Goal: Task Accomplishment & Management: Use online tool/utility

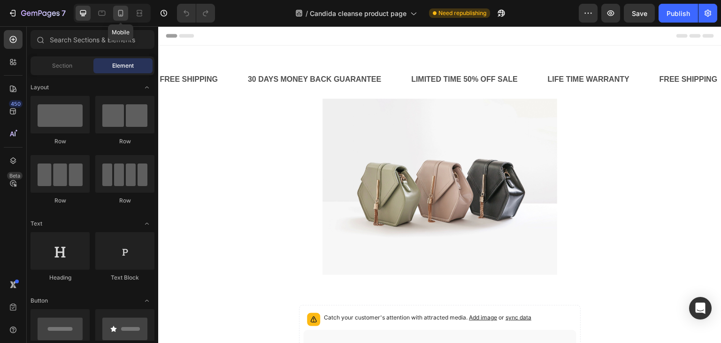
click at [117, 12] on icon at bounding box center [120, 12] width 9 height 9
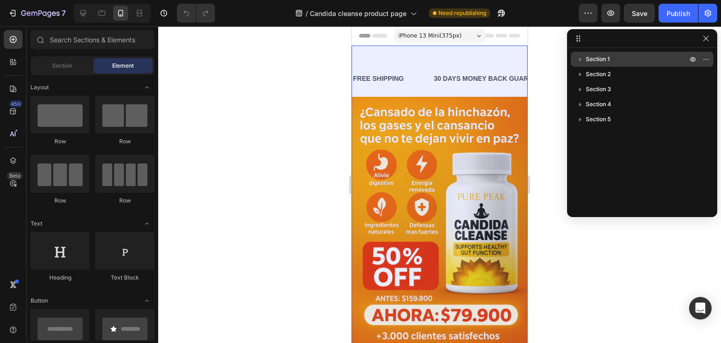
click at [579, 57] on icon "button" at bounding box center [580, 58] width 9 height 9
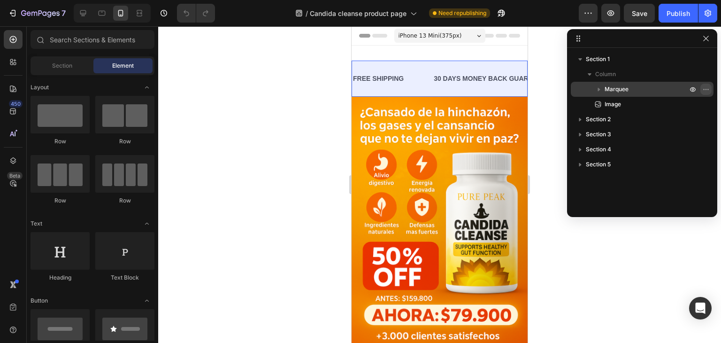
click at [705, 91] on icon "button" at bounding box center [706, 89] width 8 height 8
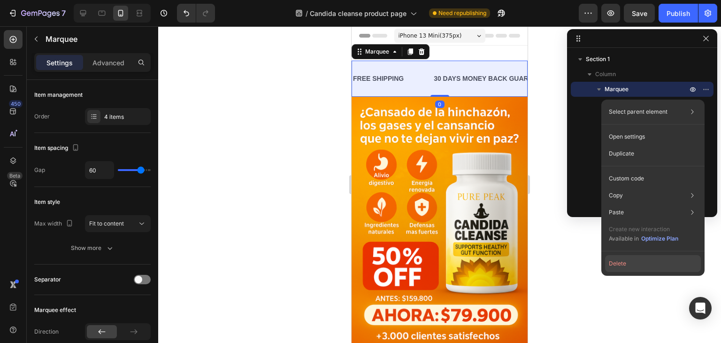
click at [633, 265] on button "Delete" at bounding box center [653, 263] width 96 height 17
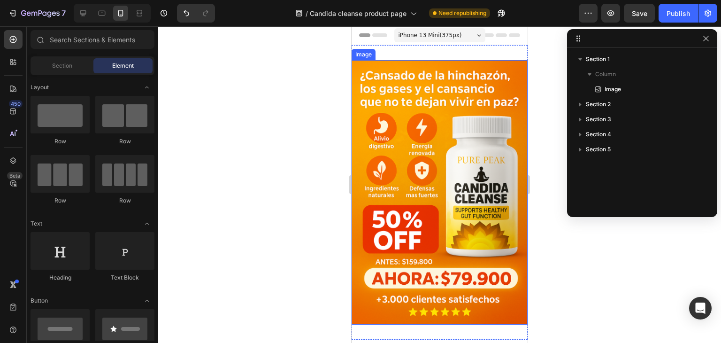
scroll to position [94, 0]
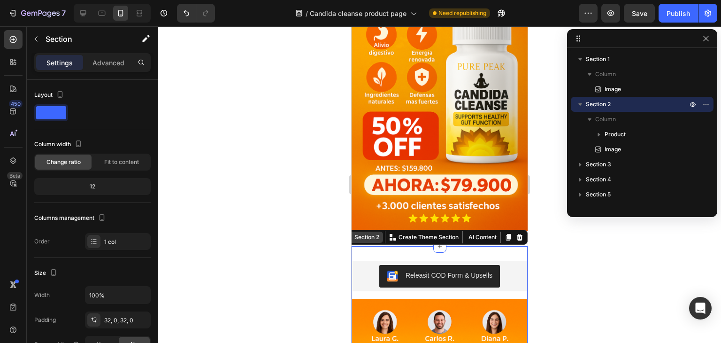
click at [367, 233] on div "Section 2" at bounding box center [367, 237] width 29 height 8
click at [366, 233] on div "Section 2" at bounding box center [367, 237] width 29 height 8
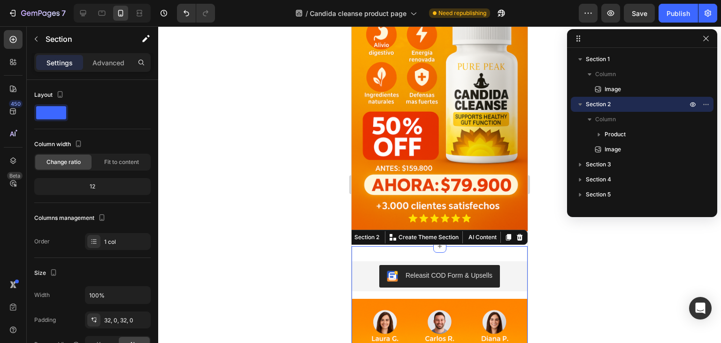
click at [608, 102] on span "Section 2" at bounding box center [598, 104] width 25 height 9
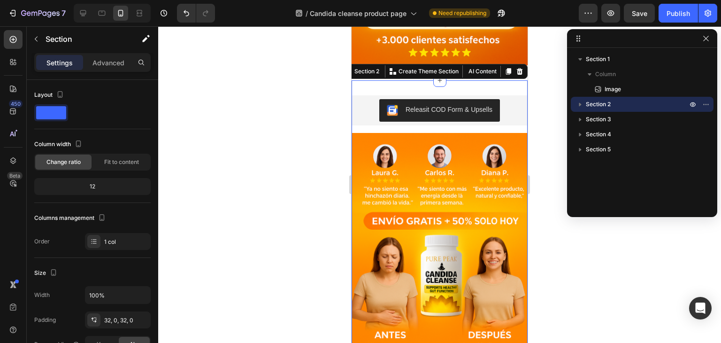
scroll to position [270, 0]
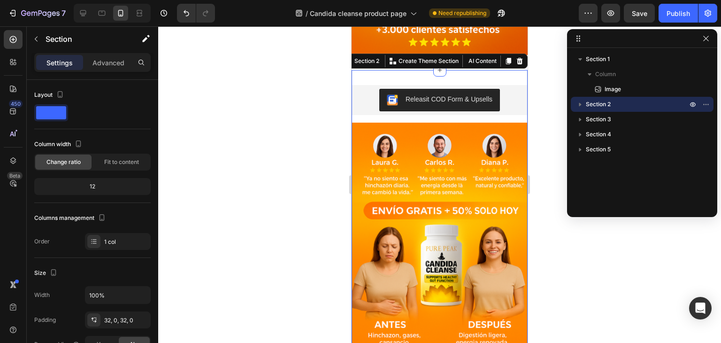
click at [608, 102] on span "Section 2" at bounding box center [598, 104] width 25 height 9
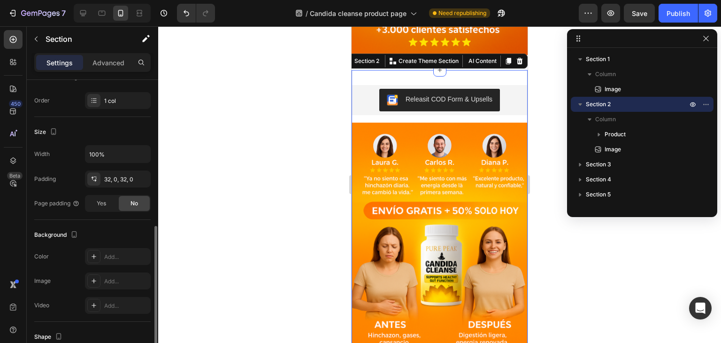
scroll to position [235, 0]
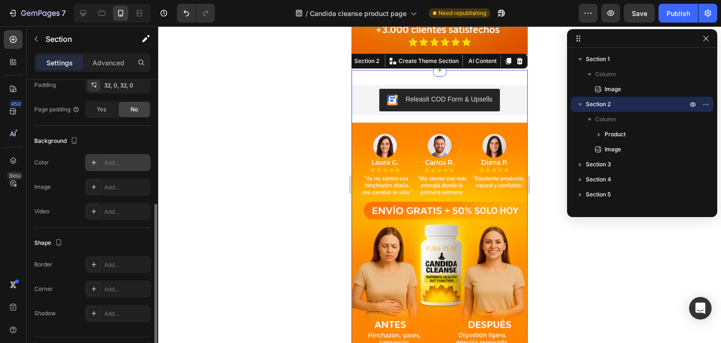
click at [109, 159] on div "Add..." at bounding box center [126, 163] width 44 height 8
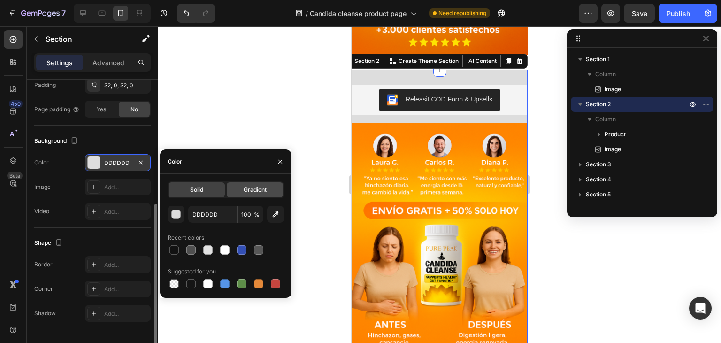
click at [254, 194] on div "Gradient" at bounding box center [255, 189] width 56 height 15
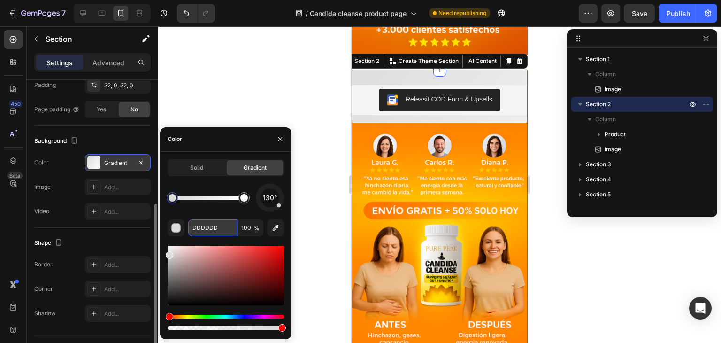
click at [208, 231] on input "DDDDDD" at bounding box center [212, 227] width 49 height 17
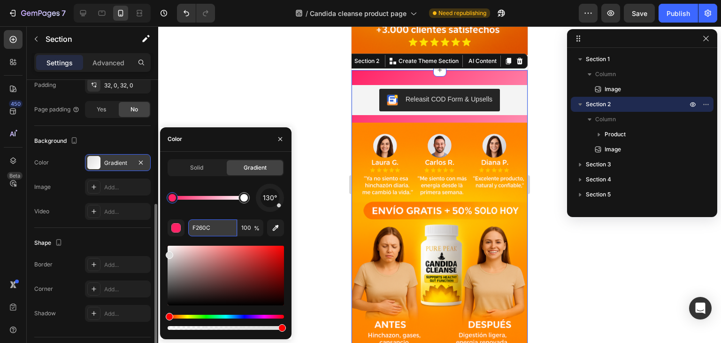
click at [205, 229] on input "F260C" at bounding box center [212, 227] width 49 height 17
type input "F269C"
click at [222, 229] on input "F269C" at bounding box center [212, 227] width 49 height 17
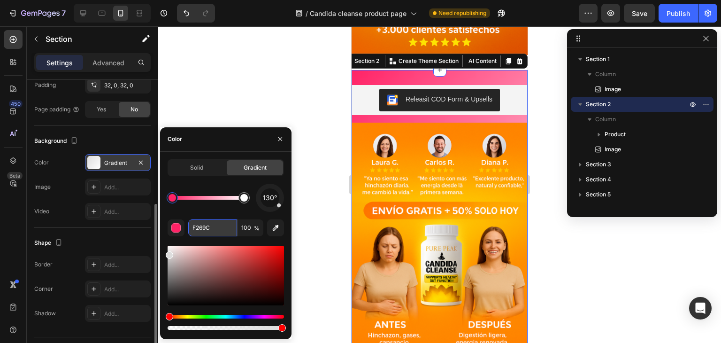
click at [219, 229] on input "F269C" at bounding box center [212, 227] width 49 height 17
click at [211, 225] on input "F269C" at bounding box center [212, 227] width 49 height 17
click at [204, 228] on input "F269C" at bounding box center [212, 227] width 49 height 17
click at [207, 228] on input "F269C" at bounding box center [212, 227] width 49 height 17
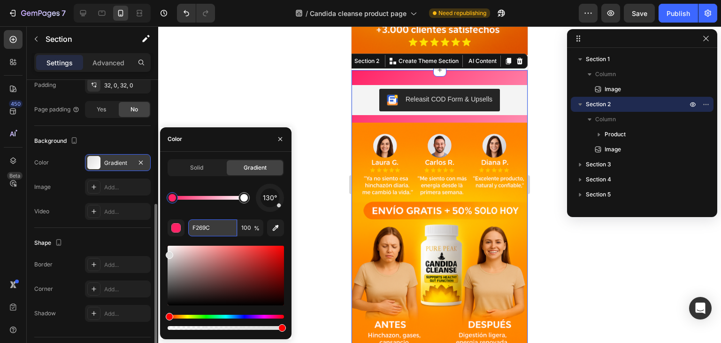
click at [207, 228] on input "F269C" at bounding box center [212, 227] width 49 height 17
click at [216, 227] on input "F269C" at bounding box center [212, 227] width 49 height 17
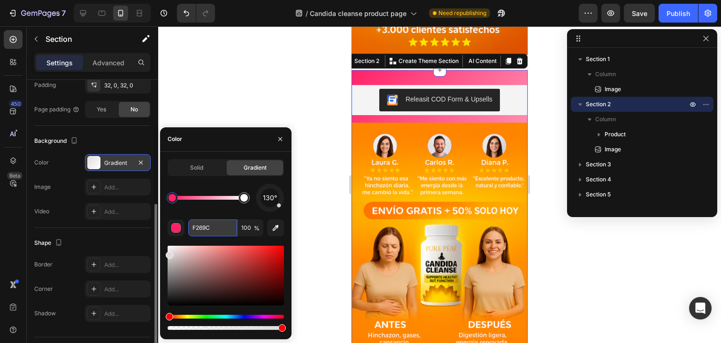
click at [208, 220] on input "F269C" at bounding box center [212, 227] width 49 height 17
type input "F2690C"
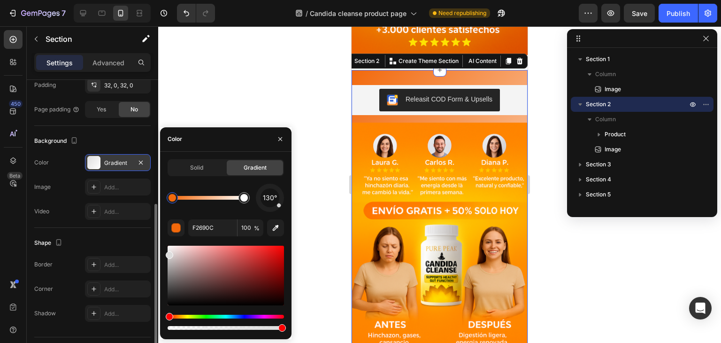
click at [295, 104] on div at bounding box center [439, 184] width 563 height 316
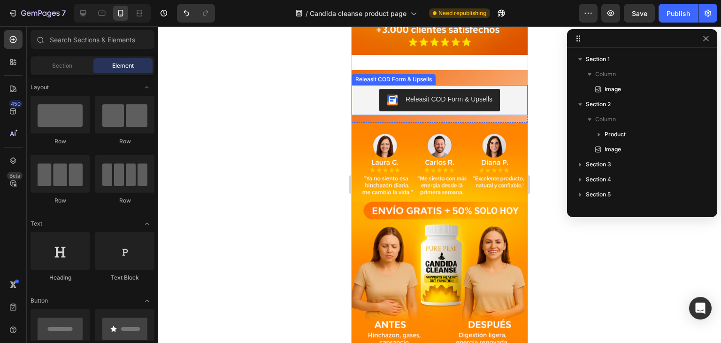
click at [361, 89] on div "Releasit COD Form & Upsells" at bounding box center [439, 100] width 169 height 23
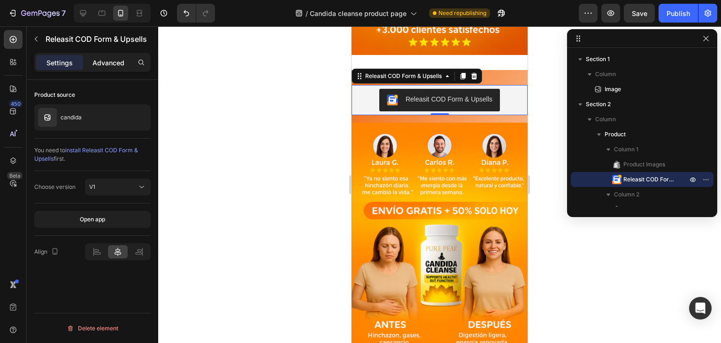
click at [96, 57] on div "Advanced" at bounding box center [108, 62] width 47 height 15
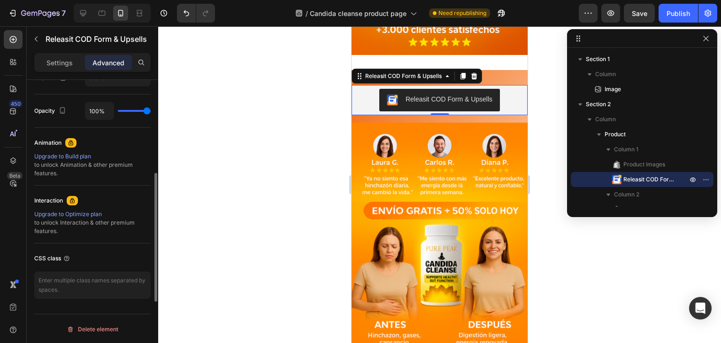
scroll to position [314, 0]
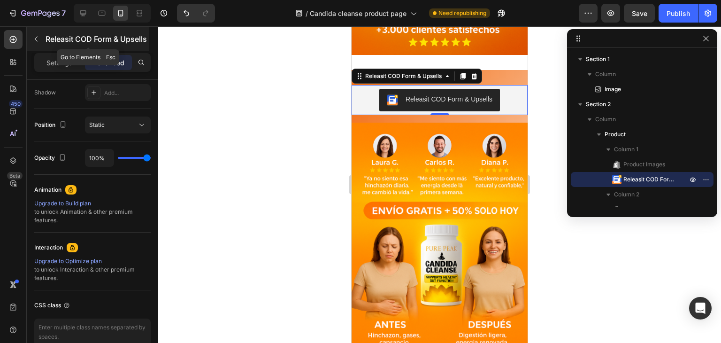
click at [33, 42] on icon "button" at bounding box center [36, 39] width 8 height 8
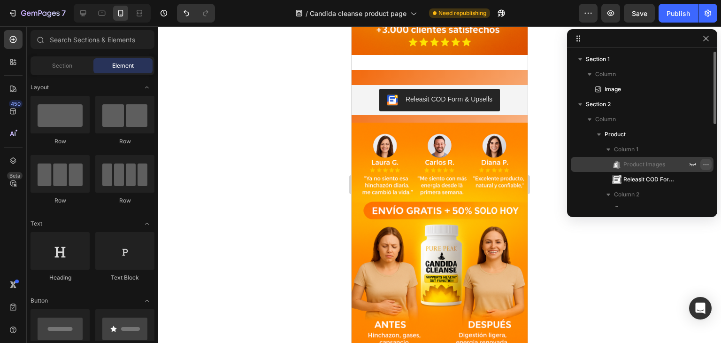
click at [704, 161] on icon "button" at bounding box center [706, 165] width 8 height 8
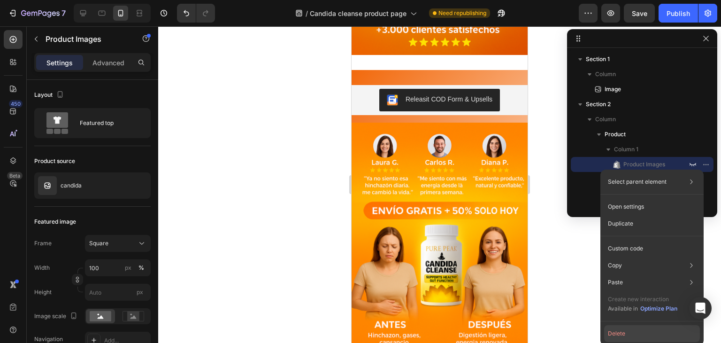
click at [629, 335] on button "Delete" at bounding box center [652, 333] width 96 height 17
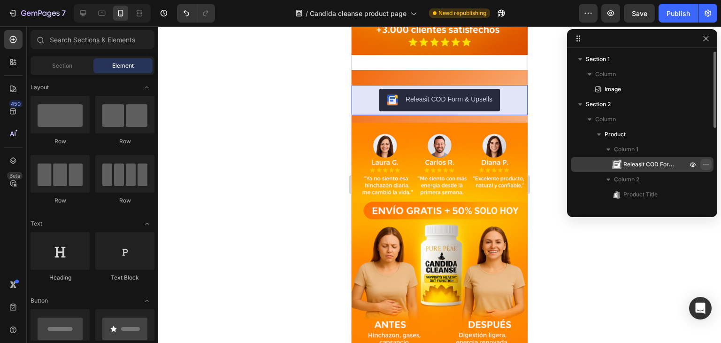
click at [706, 164] on icon "button" at bounding box center [706, 165] width 8 height 8
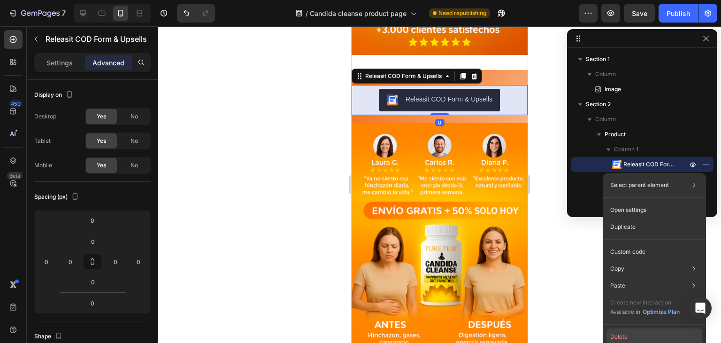
click at [636, 336] on button "Delete" at bounding box center [655, 336] width 96 height 17
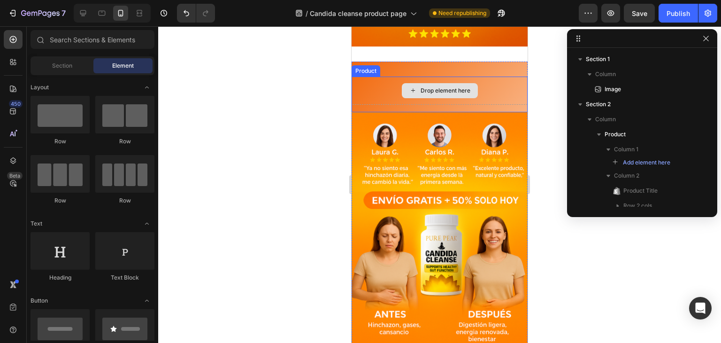
scroll to position [270, 0]
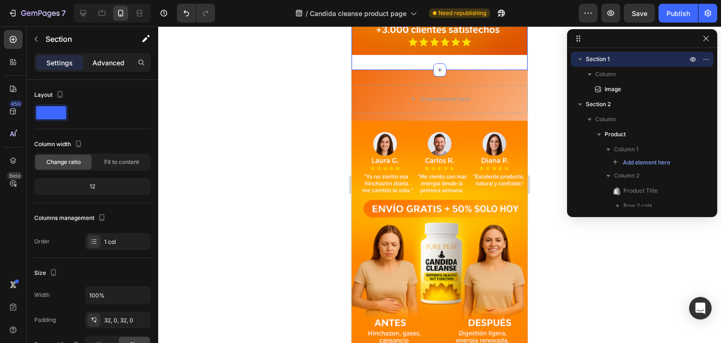
click at [112, 58] on p "Advanced" at bounding box center [109, 63] width 32 height 10
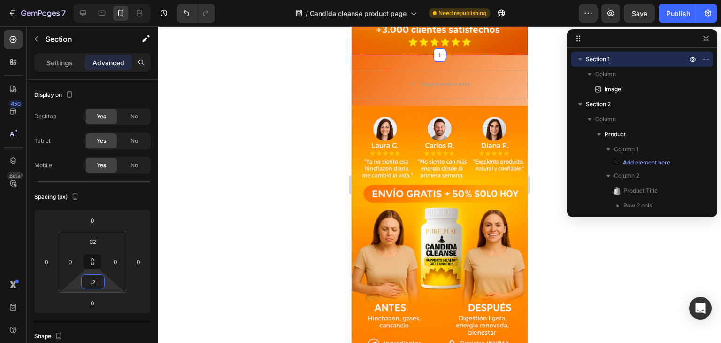
type input "."
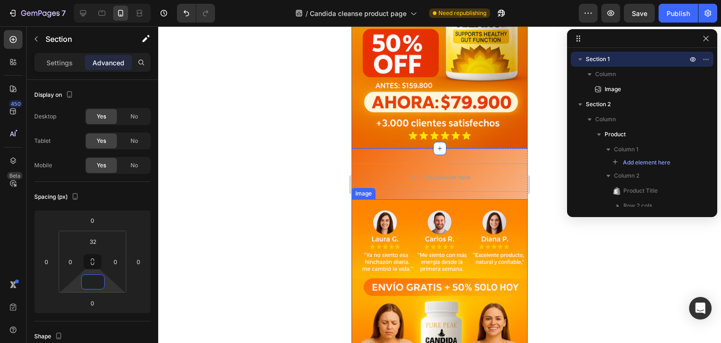
scroll to position [176, 0]
click at [304, 166] on div at bounding box center [439, 184] width 563 height 316
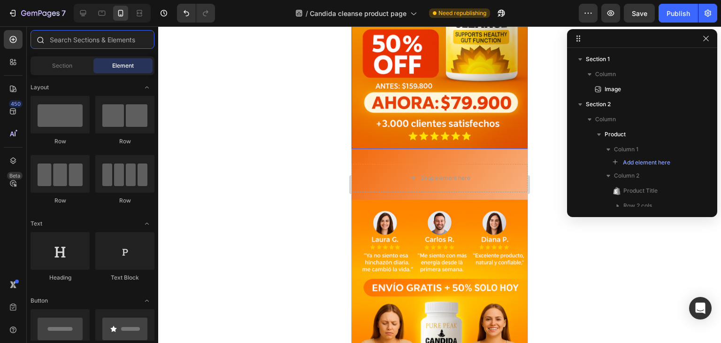
click at [100, 37] on input "text" at bounding box center [93, 39] width 124 height 19
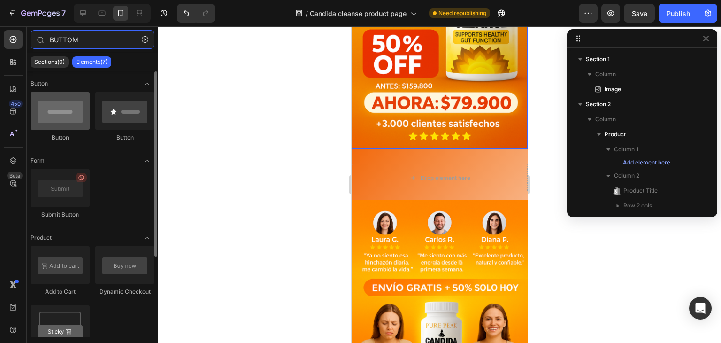
type input "BUTTOM"
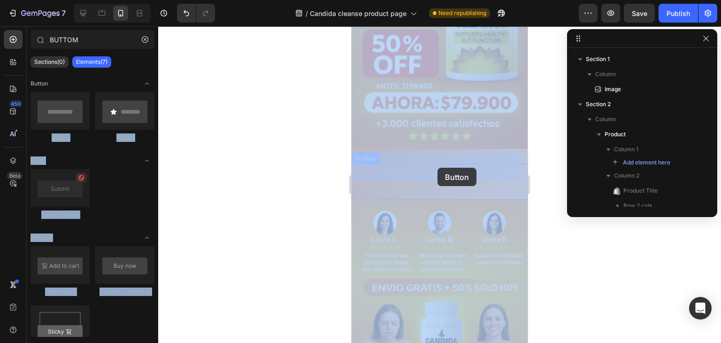
drag, startPoint x: 411, startPoint y: 147, endPoint x: 438, endPoint y: 168, distance: 33.4
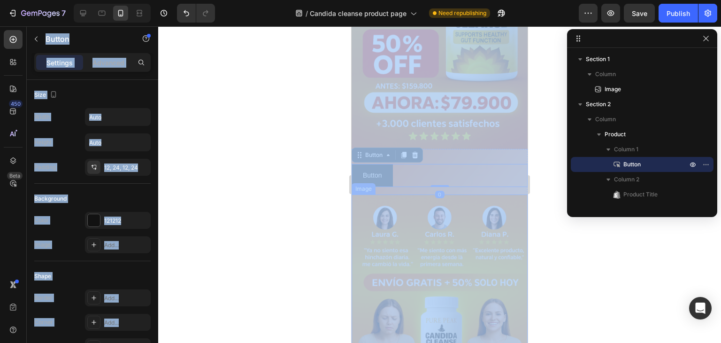
click at [584, 247] on div at bounding box center [439, 184] width 563 height 316
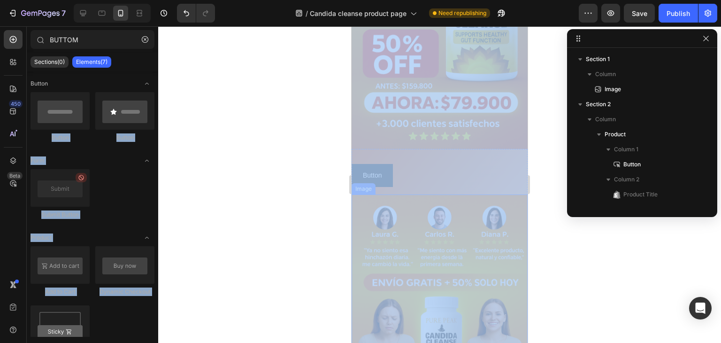
click at [564, 243] on div at bounding box center [439, 184] width 563 height 316
click at [261, 141] on div at bounding box center [439, 184] width 563 height 316
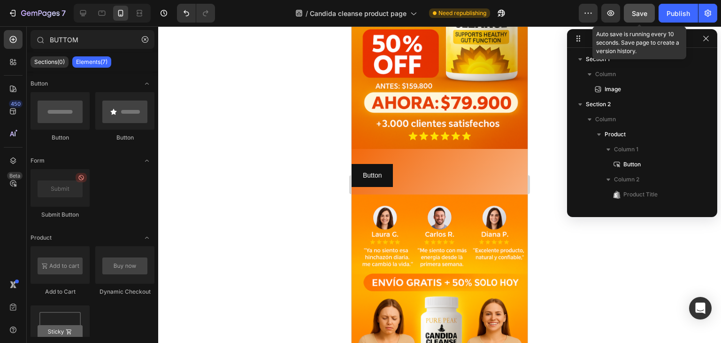
click at [643, 9] on span "Save" at bounding box center [639, 13] width 15 height 8
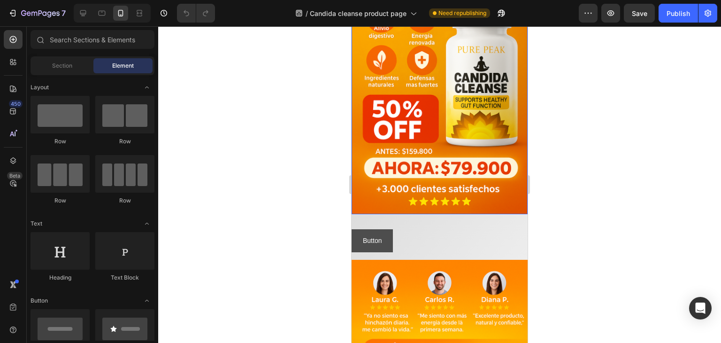
scroll to position [141, 0]
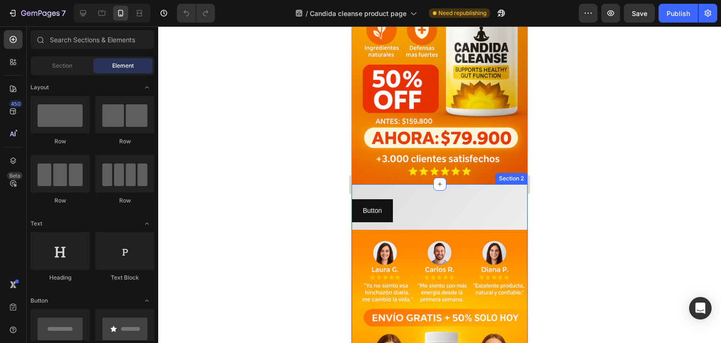
click at [402, 184] on div "Button Button candida Product Title $79.900,00 Product Price Product Price $159…" at bounding box center [440, 346] width 176 height 325
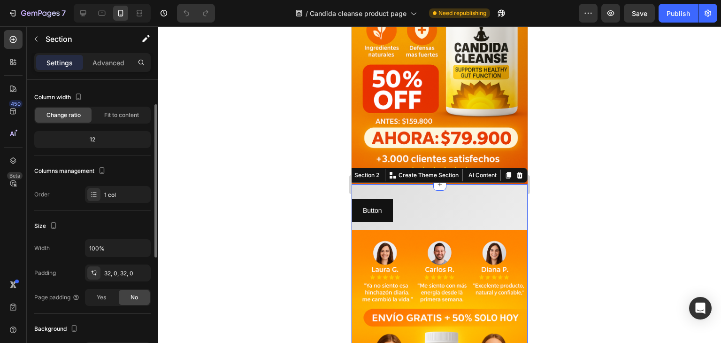
scroll to position [94, 0]
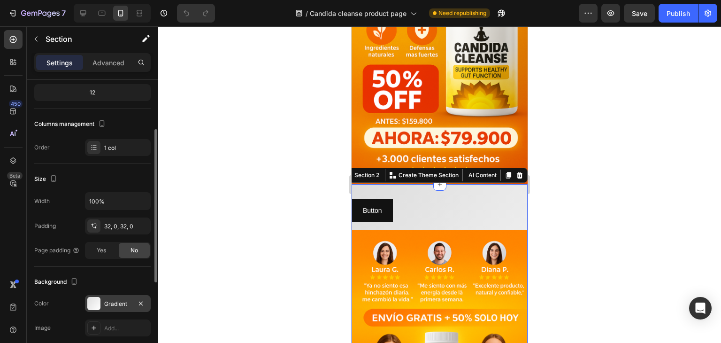
click at [103, 298] on div "Gradient" at bounding box center [118, 303] width 66 height 17
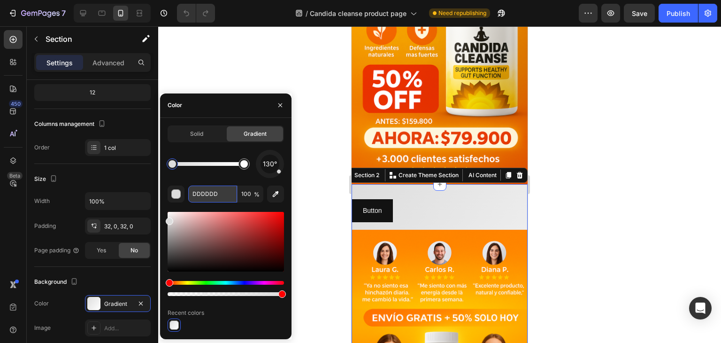
click at [201, 195] on input "DDDDDD" at bounding box center [212, 193] width 49 height 17
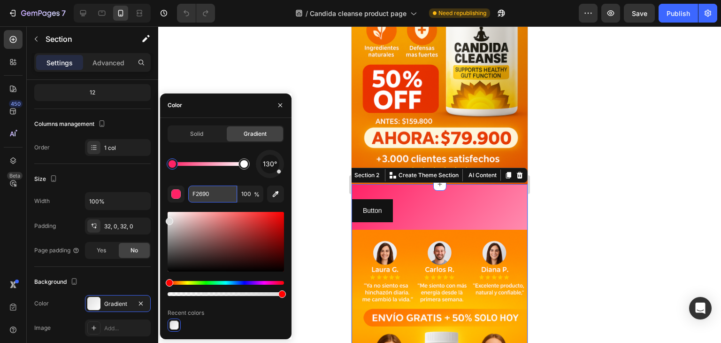
type input "F2690C"
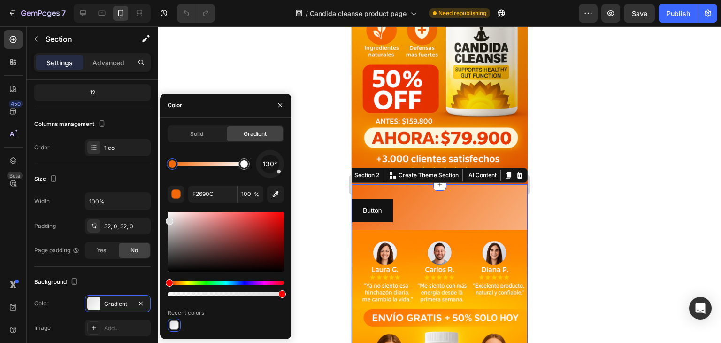
click at [301, 74] on div at bounding box center [439, 184] width 563 height 316
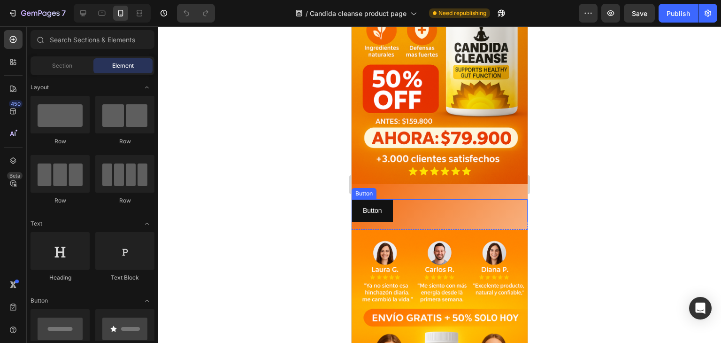
click at [394, 203] on div "Button Button" at bounding box center [440, 210] width 176 height 23
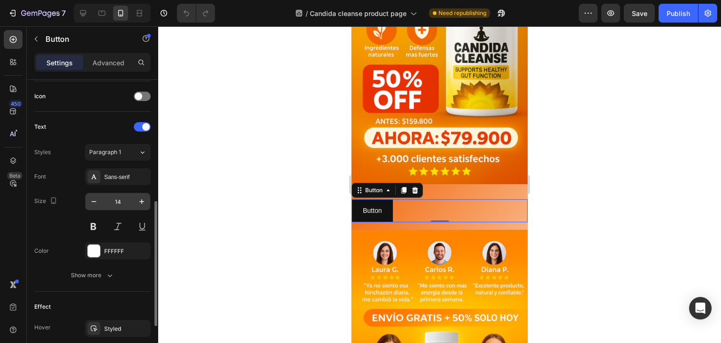
scroll to position [376, 0]
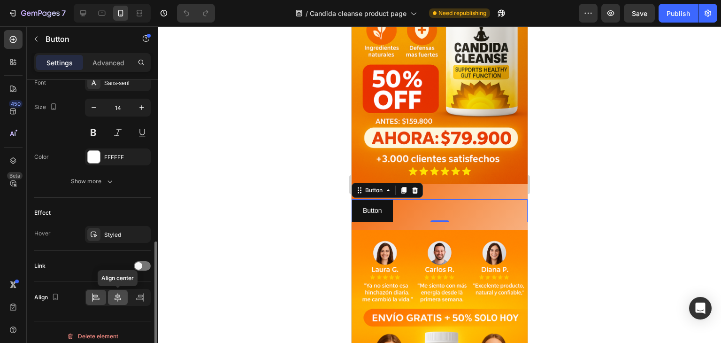
click at [115, 293] on icon at bounding box center [117, 297] width 9 height 9
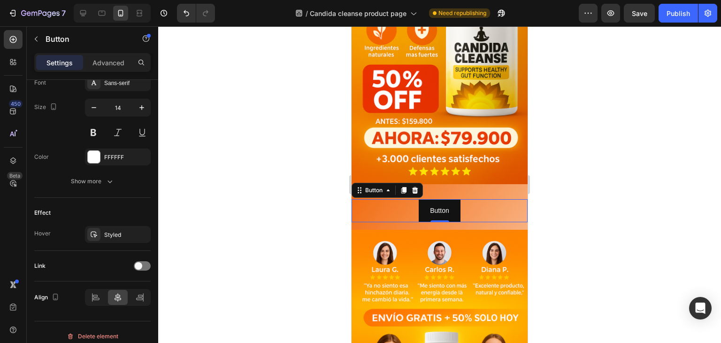
click at [218, 200] on div at bounding box center [439, 184] width 563 height 316
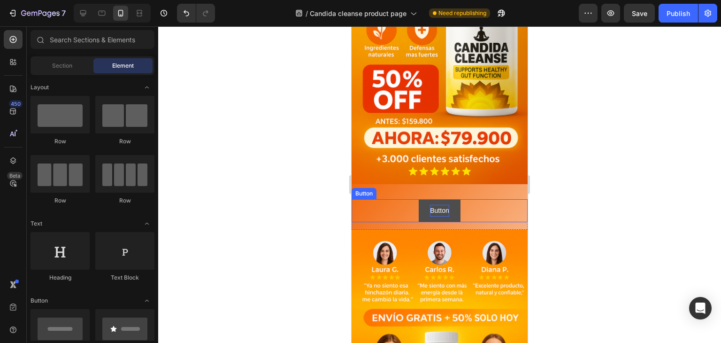
click at [431, 205] on p "Button" at bounding box center [439, 211] width 19 height 12
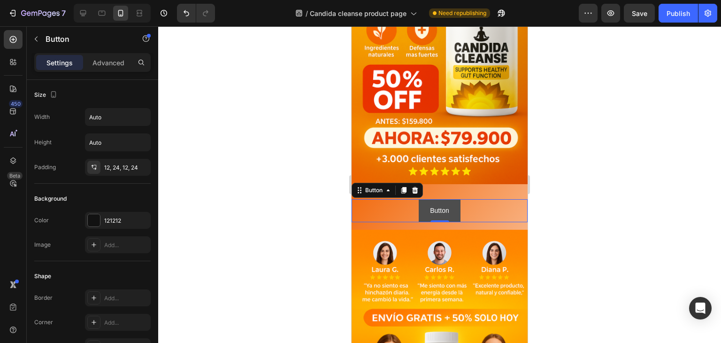
click at [420, 201] on button "Button" at bounding box center [439, 210] width 41 height 23
click at [378, 186] on div "Button" at bounding box center [373, 190] width 21 height 8
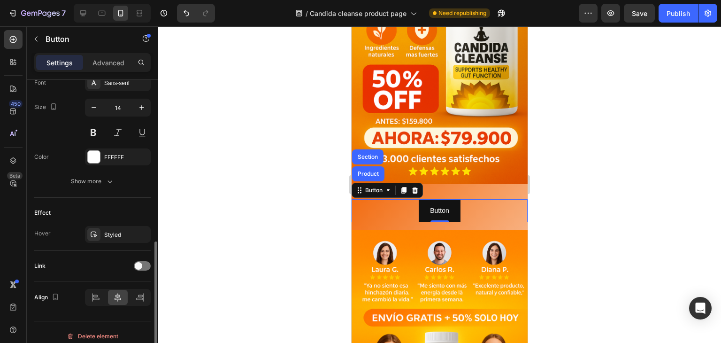
scroll to position [382, 0]
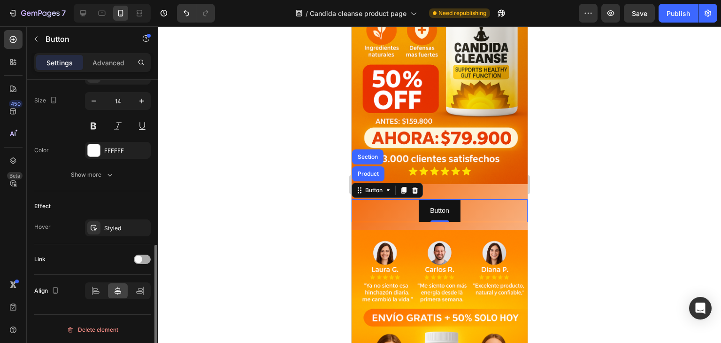
click at [139, 259] on span at bounding box center [139, 259] width 8 height 8
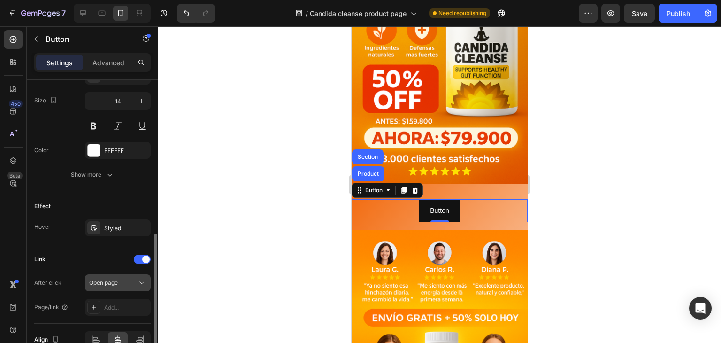
click at [132, 274] on button "Open page" at bounding box center [118, 282] width 66 height 17
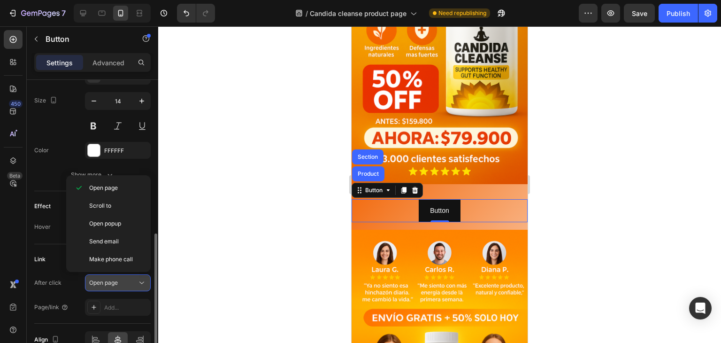
click at [132, 274] on button "Open page" at bounding box center [118, 282] width 66 height 17
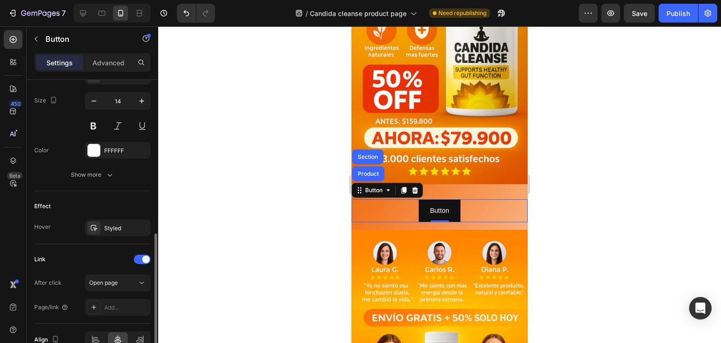
click at [139, 264] on div "Link" at bounding box center [92, 259] width 116 height 15
click at [146, 261] on span at bounding box center [146, 259] width 8 height 8
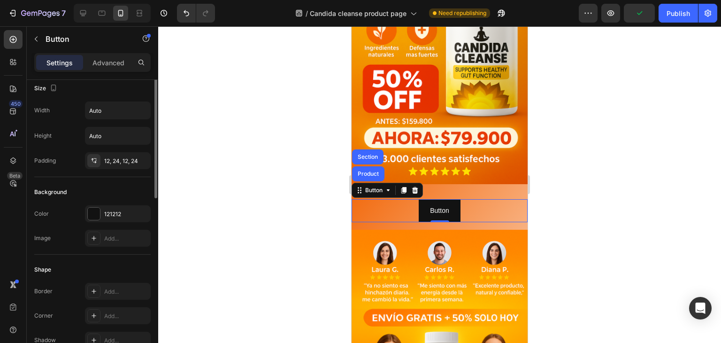
scroll to position [0, 0]
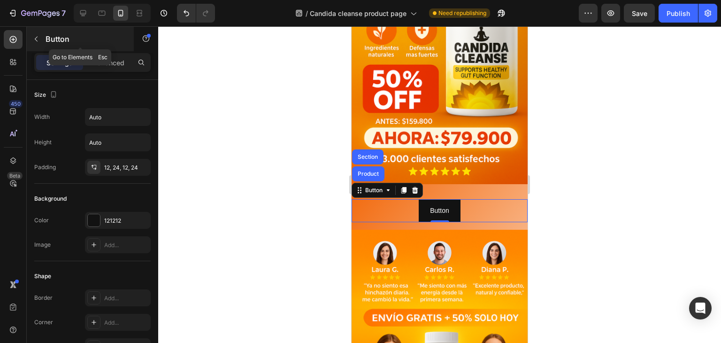
click at [34, 41] on icon "button" at bounding box center [36, 39] width 8 height 8
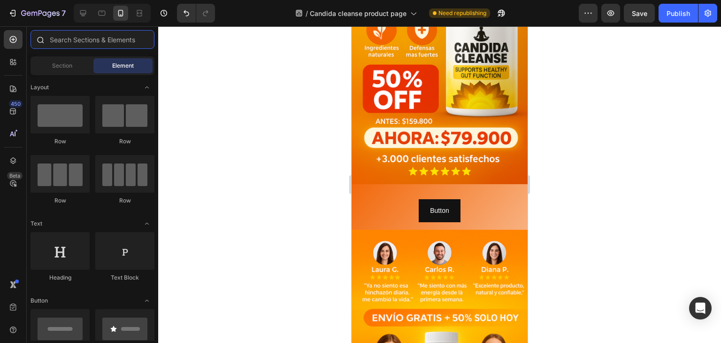
click at [90, 42] on input "text" at bounding box center [93, 39] width 124 height 19
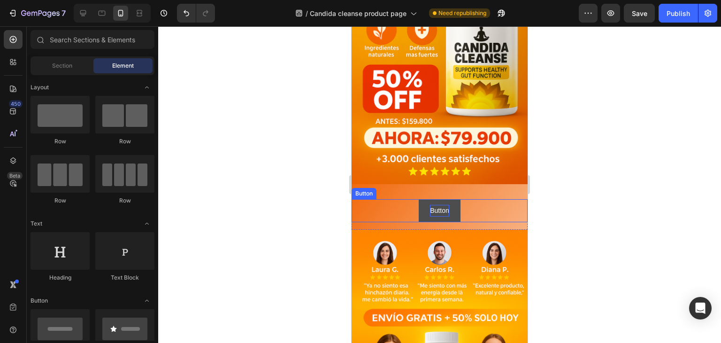
click at [437, 205] on p "Button" at bounding box center [439, 211] width 19 height 12
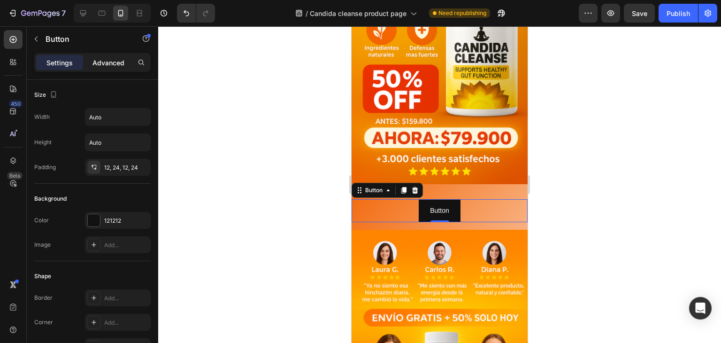
click at [116, 58] on p "Advanced" at bounding box center [109, 63] width 32 height 10
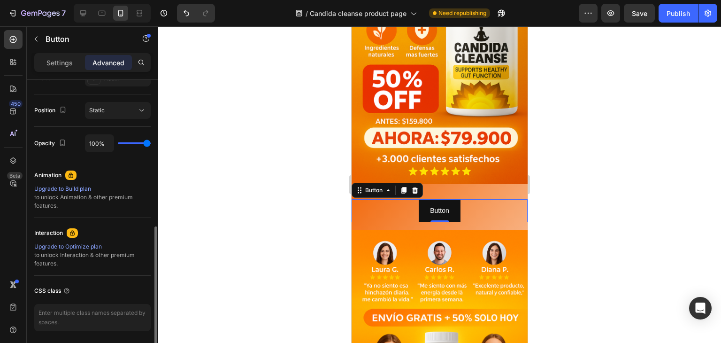
scroll to position [361, 0]
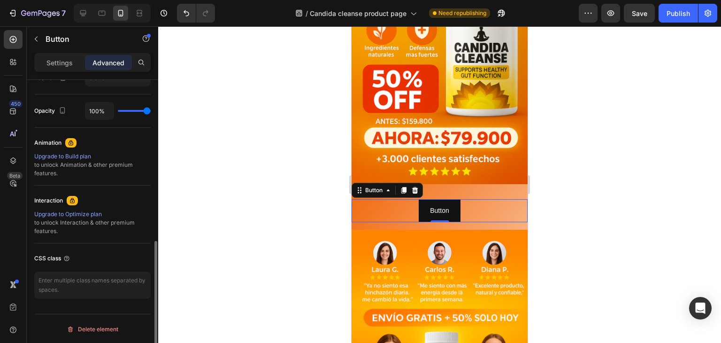
click at [78, 211] on div "Upgrade to Optimize plan" at bounding box center [92, 214] width 116 height 8
click at [54, 60] on p "Settings" at bounding box center [59, 63] width 26 height 10
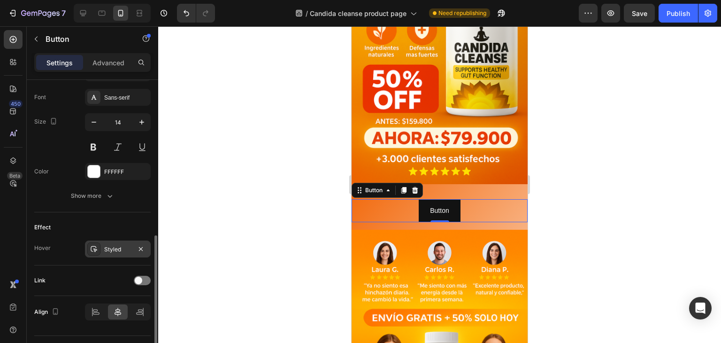
click at [108, 247] on div "Styled" at bounding box center [117, 249] width 27 height 8
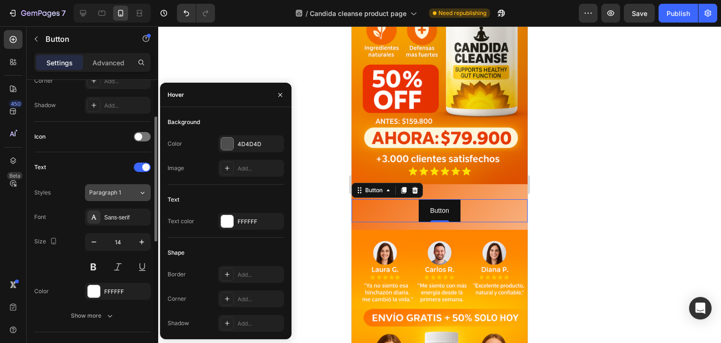
scroll to position [147, 0]
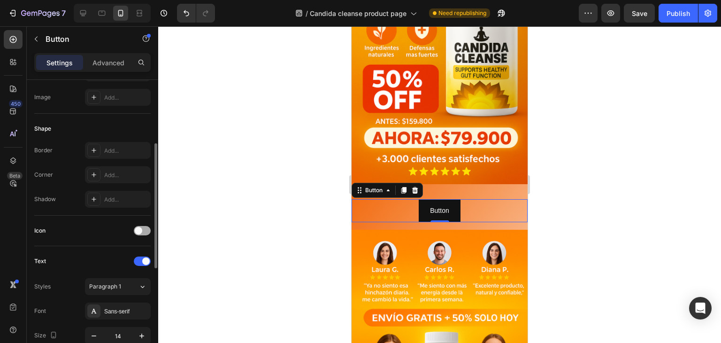
click at [147, 228] on div at bounding box center [142, 230] width 17 height 9
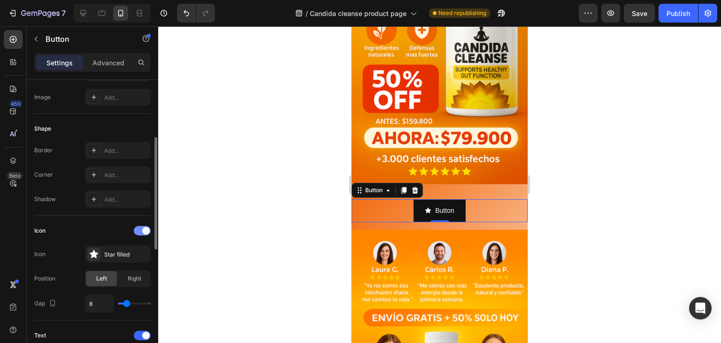
click at [147, 228] on span at bounding box center [146, 231] width 8 height 8
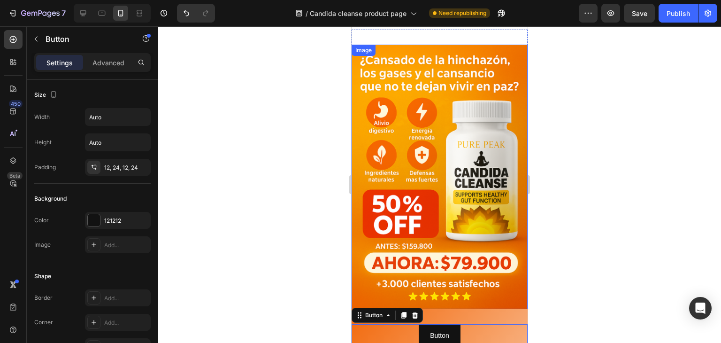
scroll to position [0, 0]
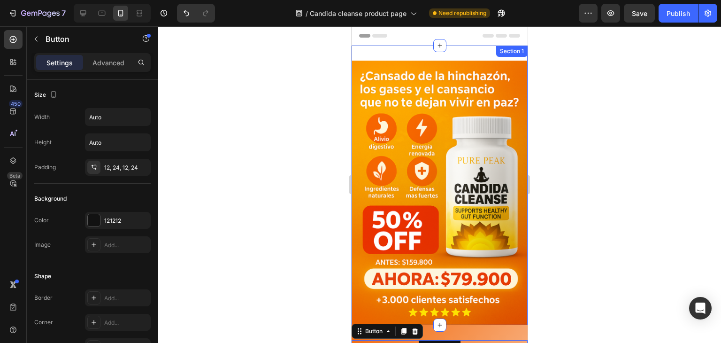
click at [416, 53] on div "Image Section 1" at bounding box center [440, 185] width 176 height 279
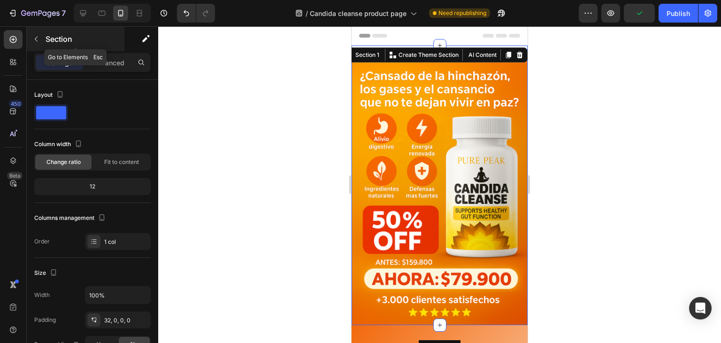
click at [37, 34] on button "button" at bounding box center [36, 38] width 15 height 15
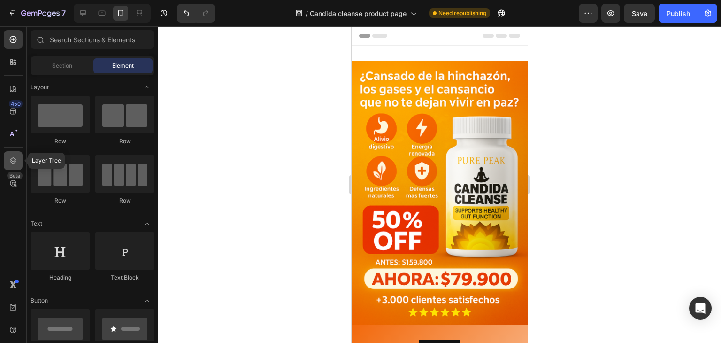
click at [14, 160] on icon at bounding box center [12, 160] width 9 height 9
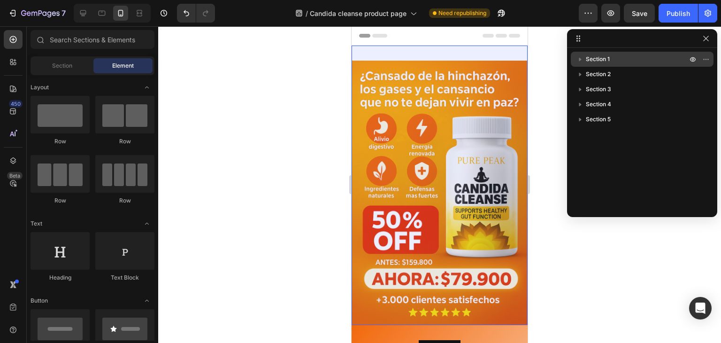
click at [580, 57] on icon "button" at bounding box center [580, 58] width 9 height 9
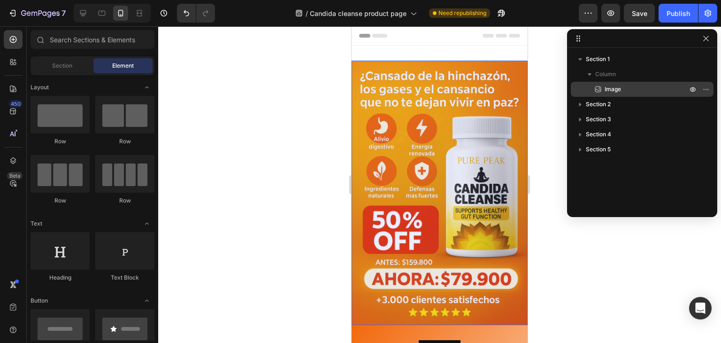
click at [622, 87] on p "Image" at bounding box center [636, 89] width 85 height 9
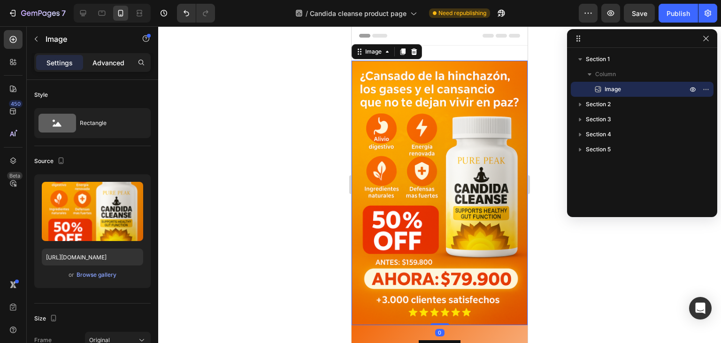
click at [103, 61] on p "Advanced" at bounding box center [109, 63] width 32 height 10
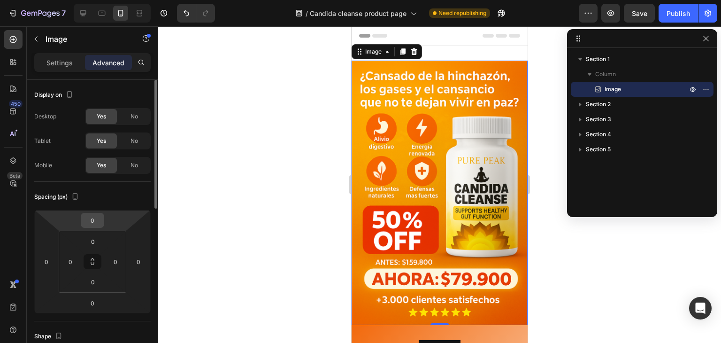
click at [91, 217] on input "0" at bounding box center [92, 220] width 19 height 14
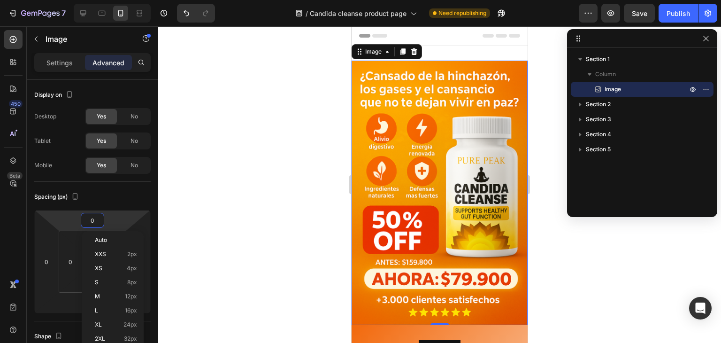
click at [236, 219] on div at bounding box center [439, 184] width 563 height 316
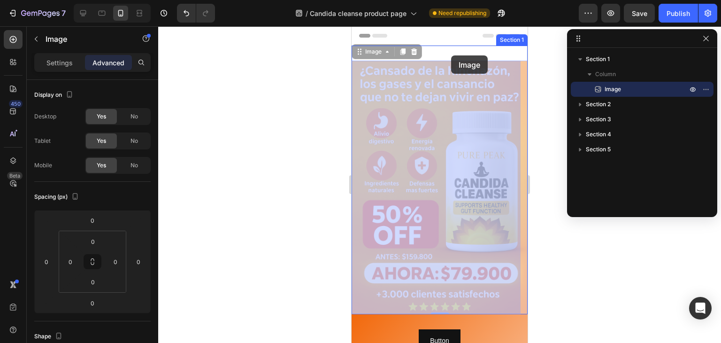
drag, startPoint x: 449, startPoint y: 91, endPoint x: 451, endPoint y: 55, distance: 35.7
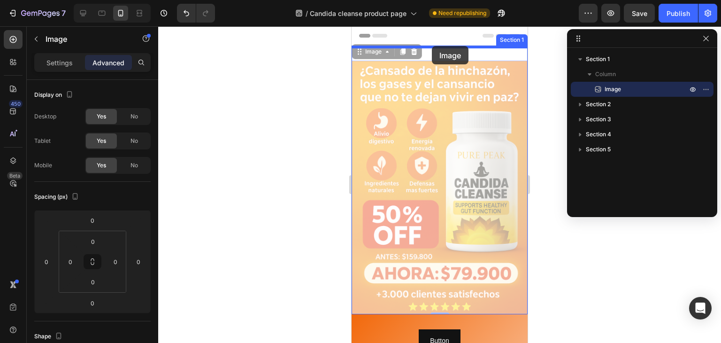
drag, startPoint x: 426, startPoint y: 77, endPoint x: 432, endPoint y: 46, distance: 31.1
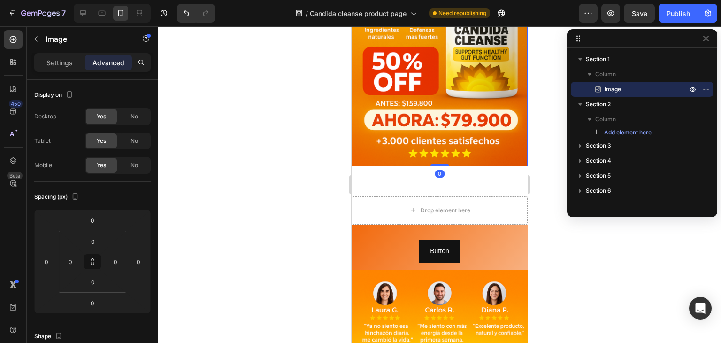
scroll to position [188, 0]
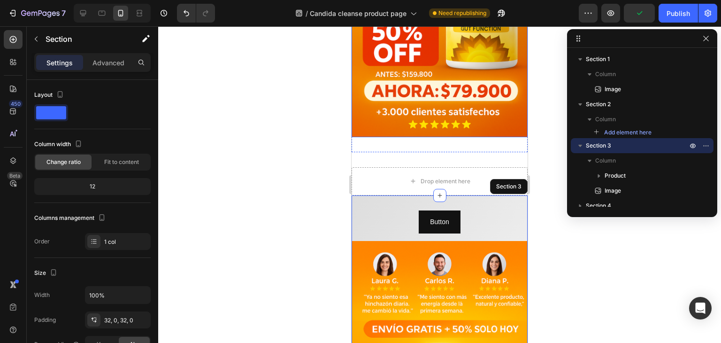
click at [475, 109] on img at bounding box center [440, 5] width 176 height 264
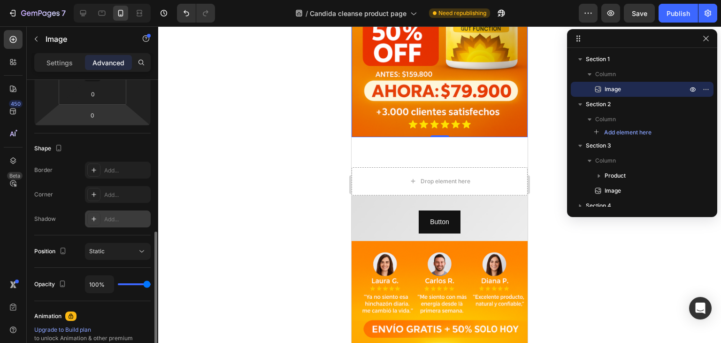
scroll to position [282, 0]
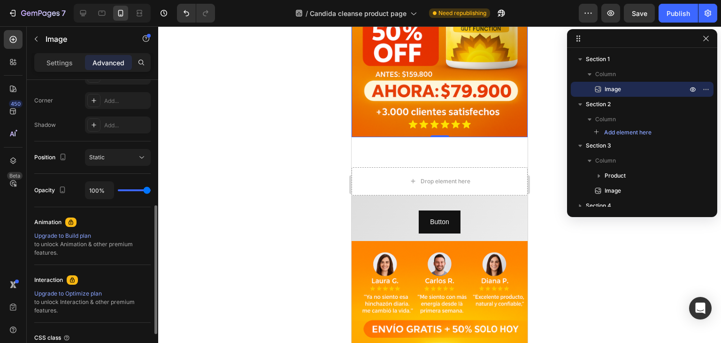
type input "85%"
type input "85"
type input "70%"
type input "70"
type input "60%"
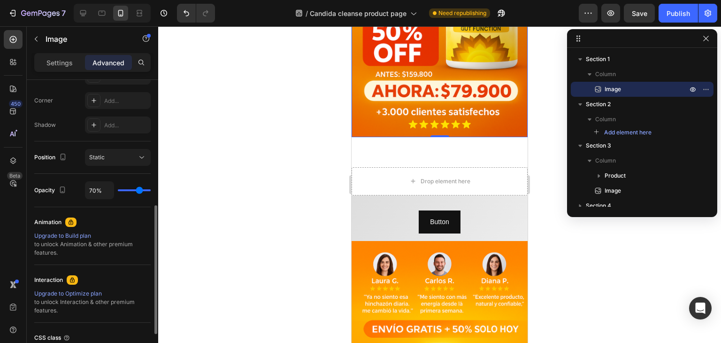
type input "60"
type input "43%"
type input "43"
type input "12%"
type input "12"
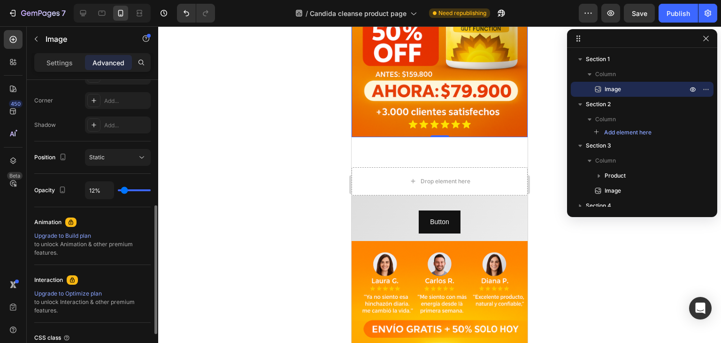
type input "0%"
type input "0"
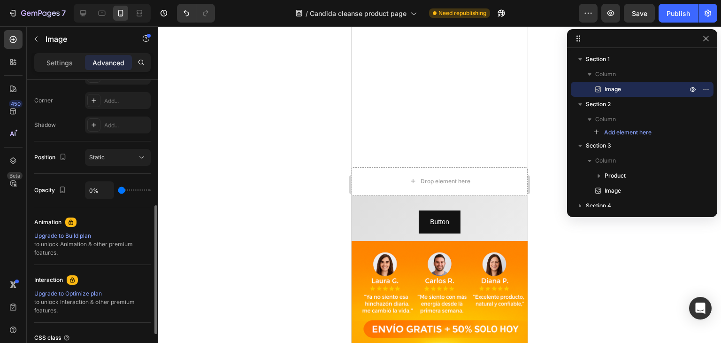
type input "79%"
type input "79"
type input "100%"
type input "100"
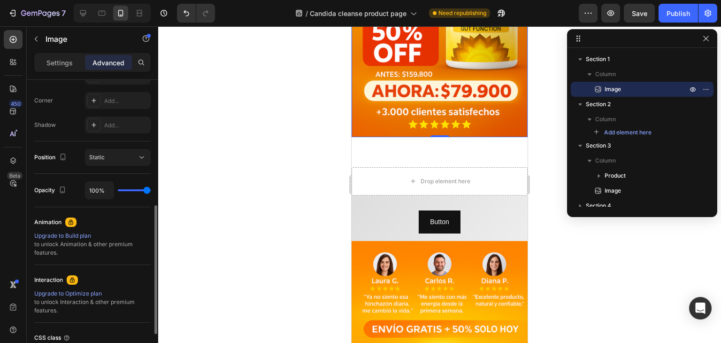
drag, startPoint x: 143, startPoint y: 191, endPoint x: 303, endPoint y: 184, distance: 159.8
click at [151, 189] on input "range" at bounding box center [134, 190] width 33 height 2
click at [421, 139] on div "Image 0 Section 1" at bounding box center [440, 5] width 176 height 294
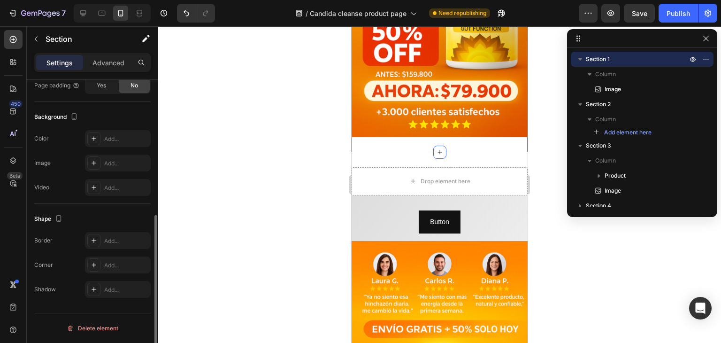
scroll to position [0, 0]
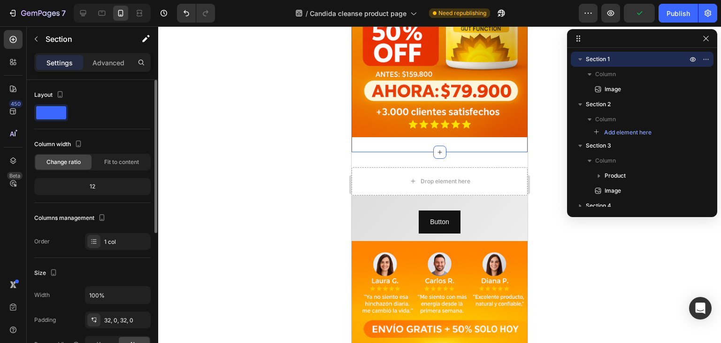
click at [57, 114] on span at bounding box center [51, 112] width 30 height 13
click at [102, 157] on div "Fit to content" at bounding box center [121, 161] width 56 height 15
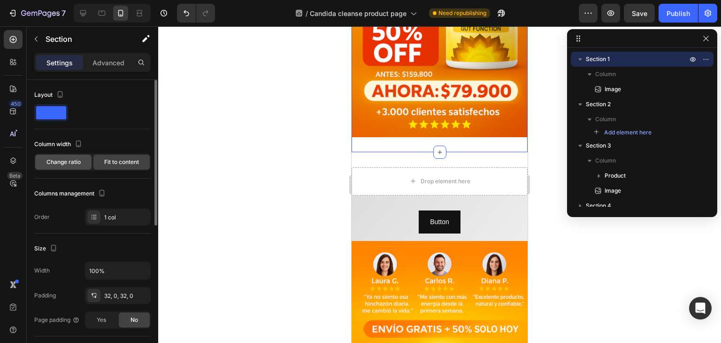
click at [82, 160] on div "Change ratio" at bounding box center [63, 161] width 56 height 15
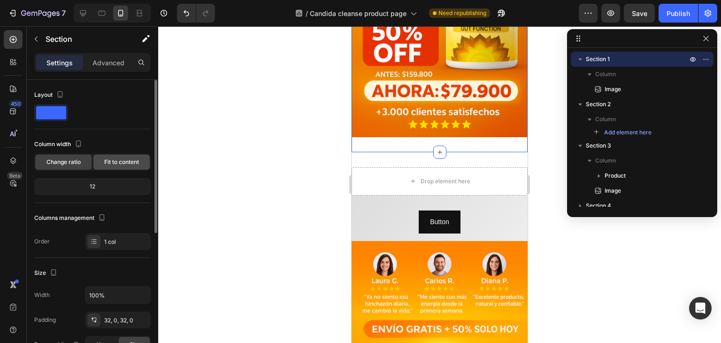
click at [117, 162] on span "Fit to content" at bounding box center [121, 162] width 35 height 8
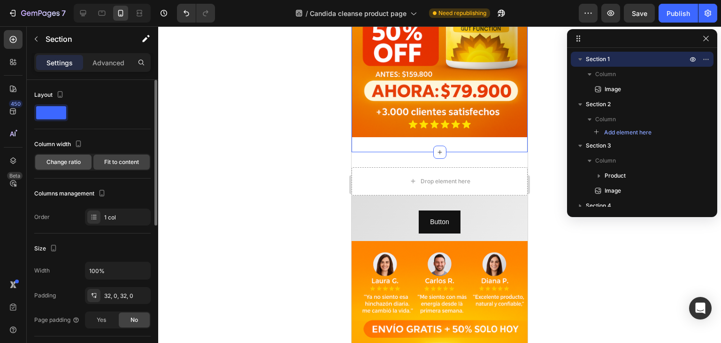
click at [80, 162] on span "Change ratio" at bounding box center [63, 162] width 34 height 8
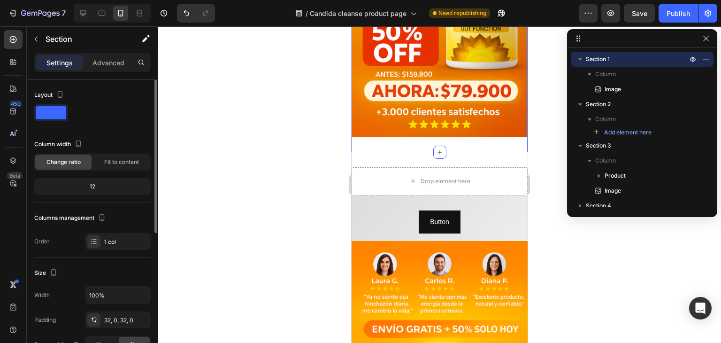
click at [86, 186] on div "12" at bounding box center [92, 186] width 113 height 13
click at [103, 185] on div "12" at bounding box center [92, 186] width 113 height 13
click at [116, 157] on div "Fit to content" at bounding box center [121, 161] width 56 height 15
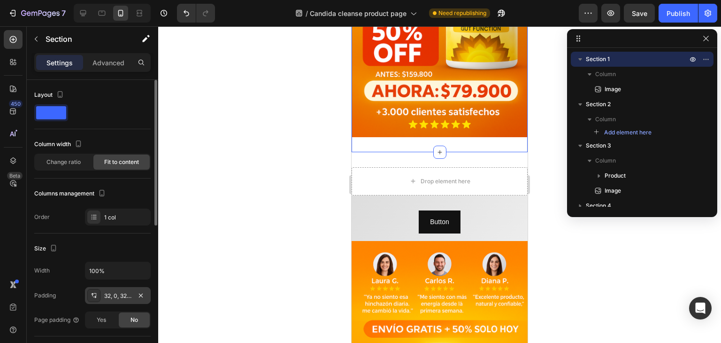
click at [114, 293] on div "32, 0, 32, 0" at bounding box center [117, 296] width 27 height 8
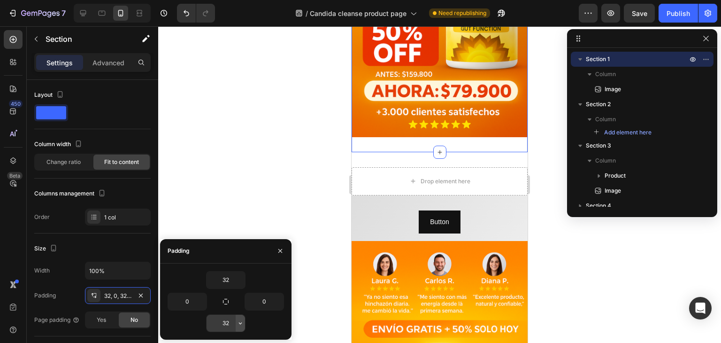
click at [236, 324] on button "button" at bounding box center [240, 323] width 9 height 17
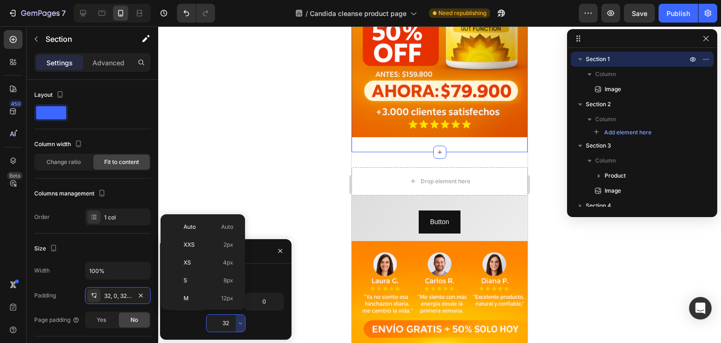
scroll to position [68, 0]
click at [227, 239] on div "M 12px" at bounding box center [200, 248] width 73 height 18
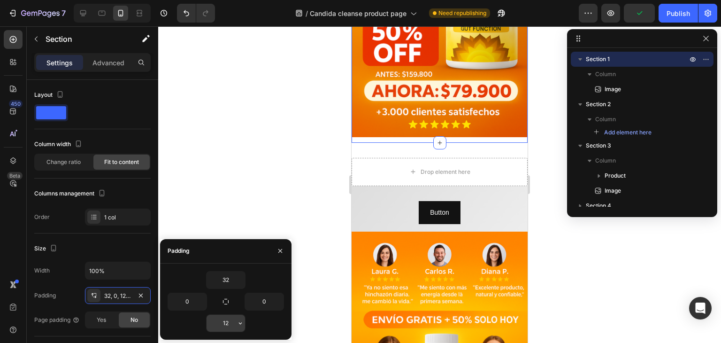
click at [223, 326] on input "12" at bounding box center [226, 323] width 39 height 17
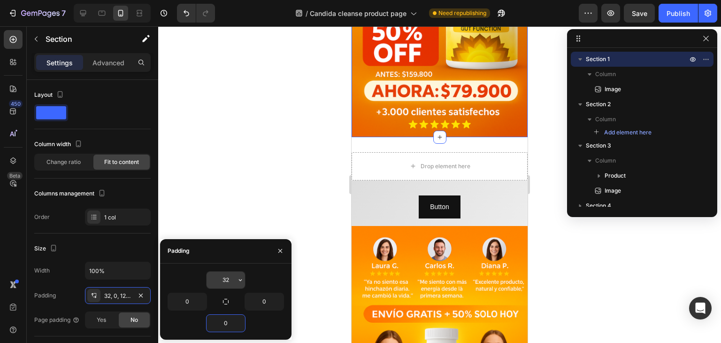
type input "0"
click at [221, 279] on input "32" at bounding box center [226, 279] width 39 height 17
type input "0"
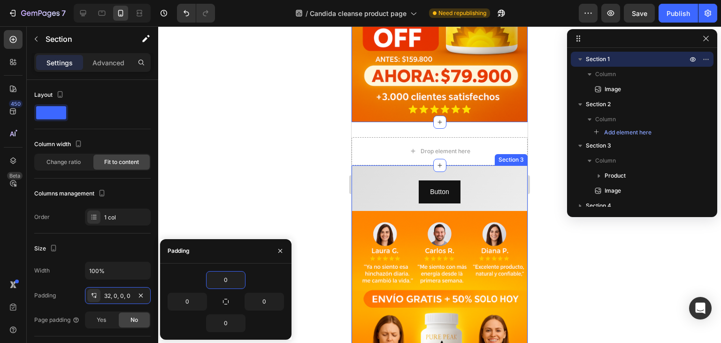
scroll to position [0, 0]
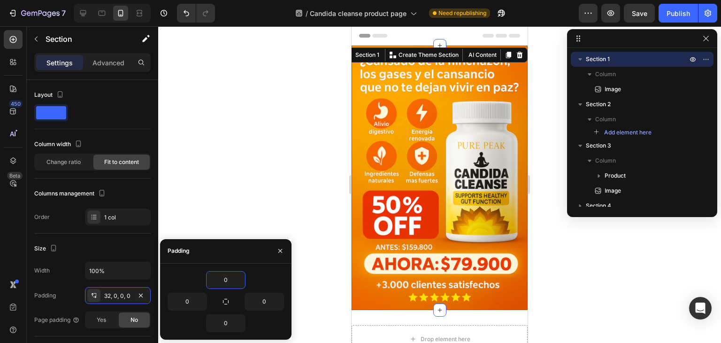
click at [270, 88] on div at bounding box center [439, 184] width 563 height 316
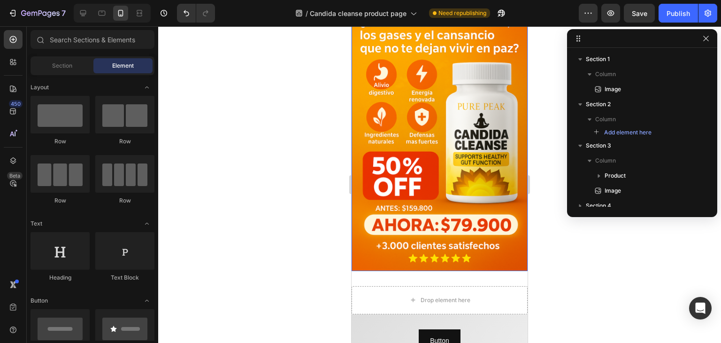
scroll to position [94, 0]
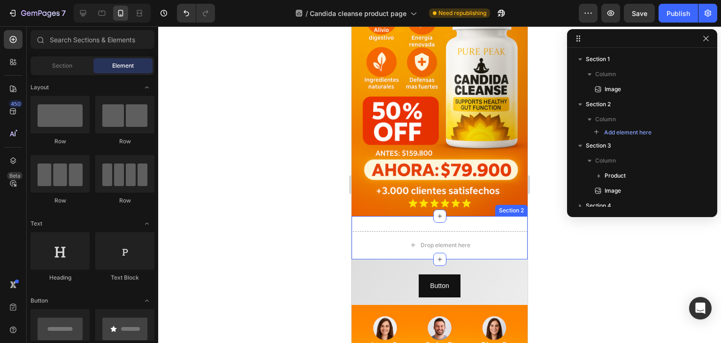
click at [393, 216] on div "Drop element here Section 2" at bounding box center [440, 237] width 176 height 43
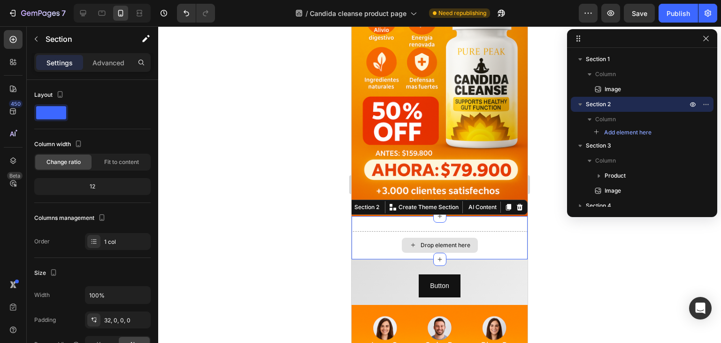
click at [385, 231] on div "Drop element here" at bounding box center [440, 245] width 176 height 28
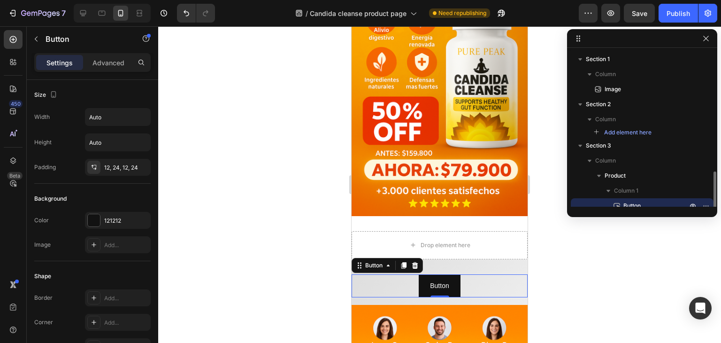
scroll to position [84, 0]
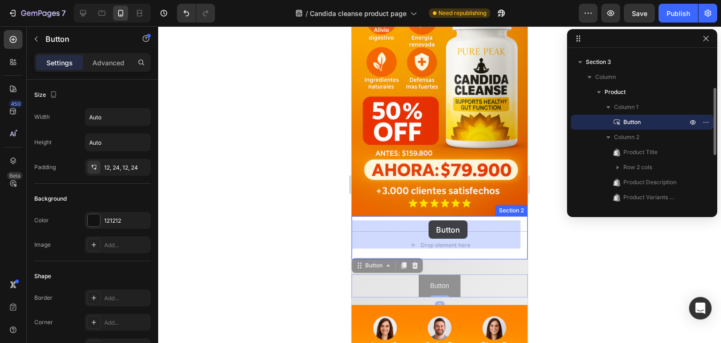
drag, startPoint x: 426, startPoint y: 266, endPoint x: 428, endPoint y: 220, distance: 45.6
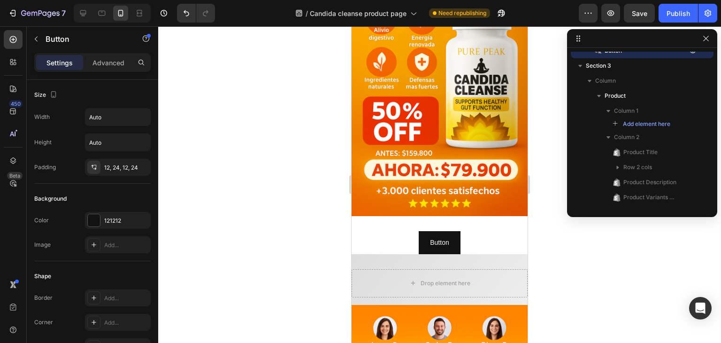
click at [486, 231] on div "Button Button 0" at bounding box center [440, 242] width 176 height 23
click at [401, 231] on div "Button Button 0" at bounding box center [440, 242] width 176 height 23
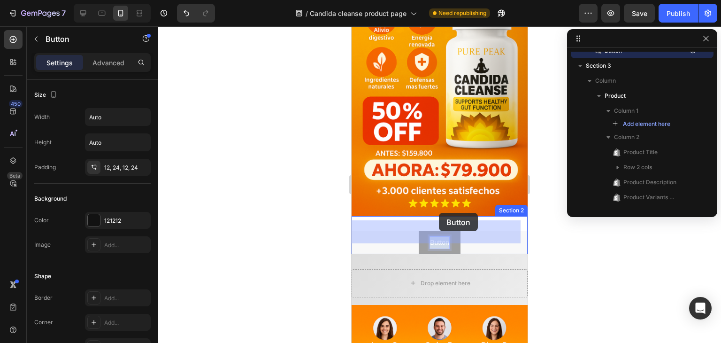
drag, startPoint x: 441, startPoint y: 231, endPoint x: 439, endPoint y: 213, distance: 18.9
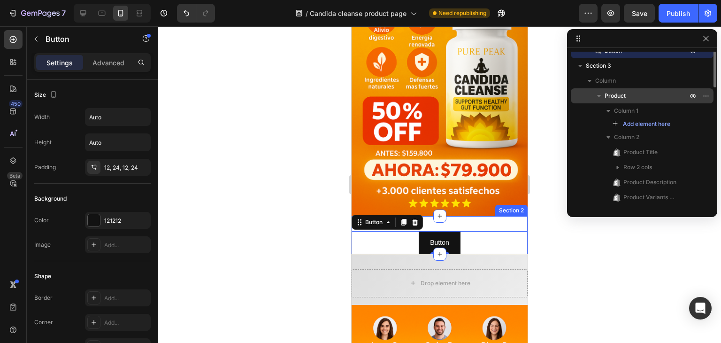
scroll to position [0, 0]
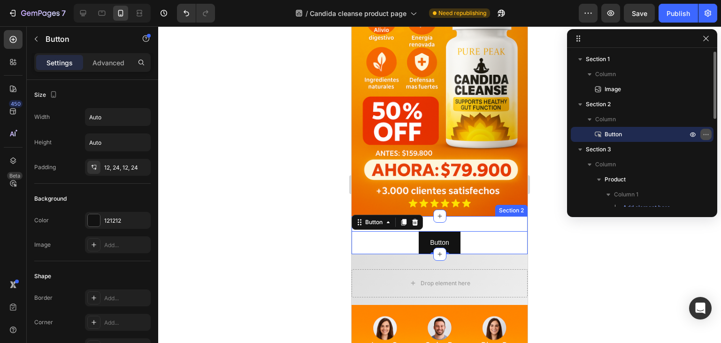
click at [702, 134] on icon "button" at bounding box center [706, 135] width 8 height 8
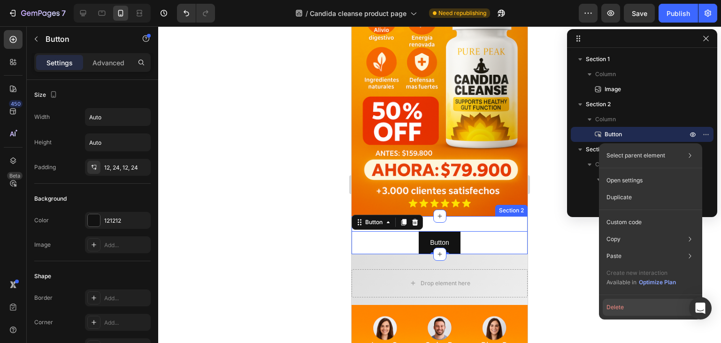
click at [630, 305] on button "Delete" at bounding box center [651, 307] width 96 height 17
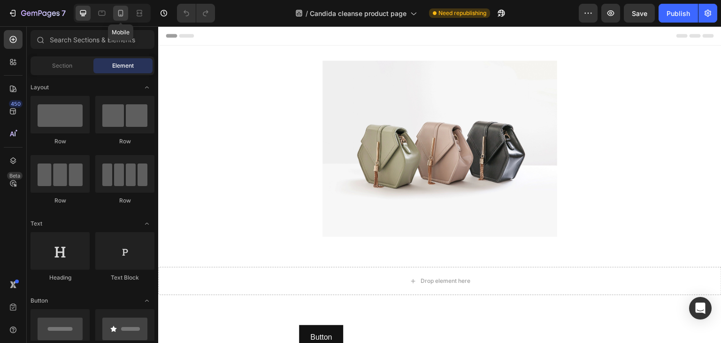
click at [116, 16] on icon at bounding box center [120, 12] width 9 height 9
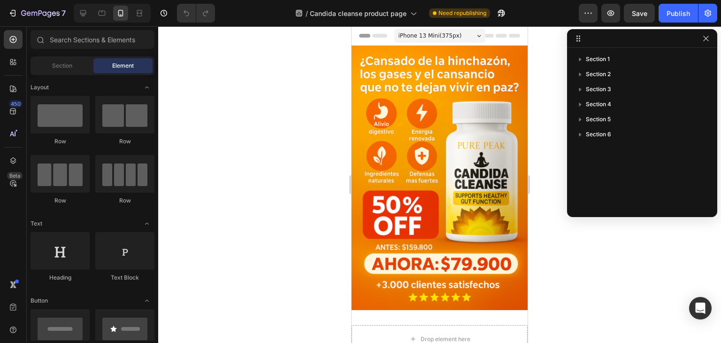
click at [439, 38] on span "iPhone 13 Mini ( 375 px)" at bounding box center [430, 35] width 63 height 9
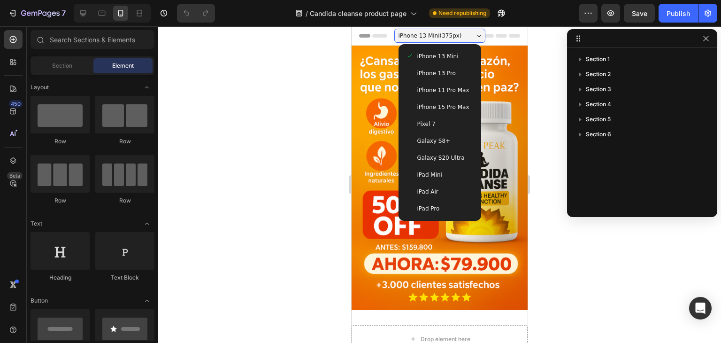
click at [447, 74] on span "iPhone 13 Pro" at bounding box center [436, 73] width 39 height 9
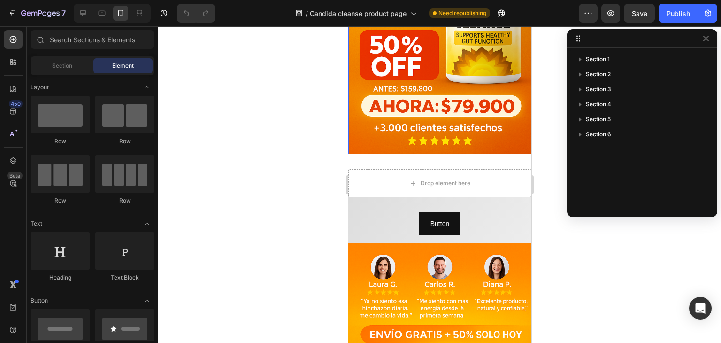
scroll to position [188, 0]
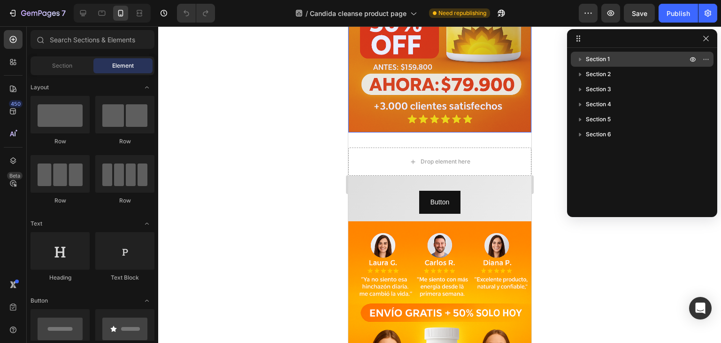
click at [580, 61] on icon "button" at bounding box center [580, 58] width 9 height 9
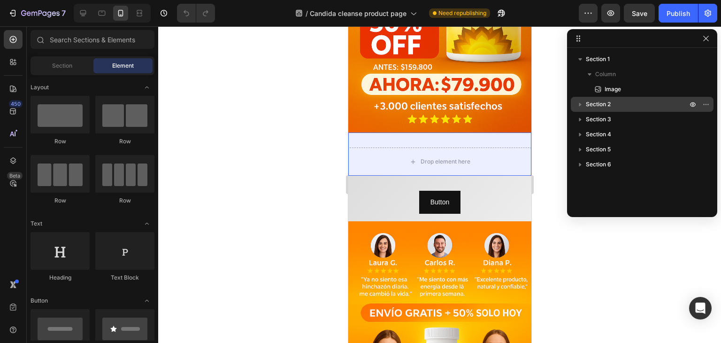
click at [579, 103] on icon "button" at bounding box center [580, 105] width 2 height 4
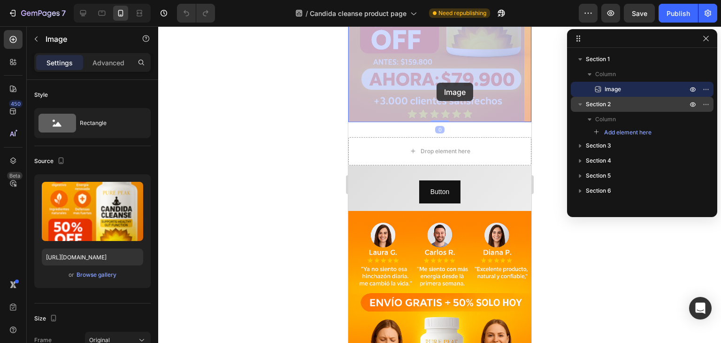
drag, startPoint x: 434, startPoint y: 82, endPoint x: 424, endPoint y: 84, distance: 10.0
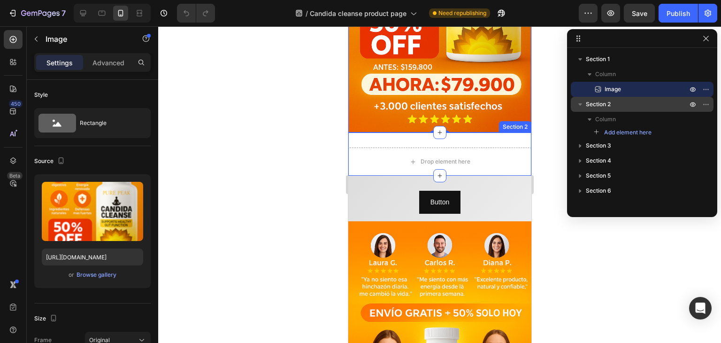
click at [391, 132] on div "Drop element here Section 2" at bounding box center [439, 153] width 183 height 43
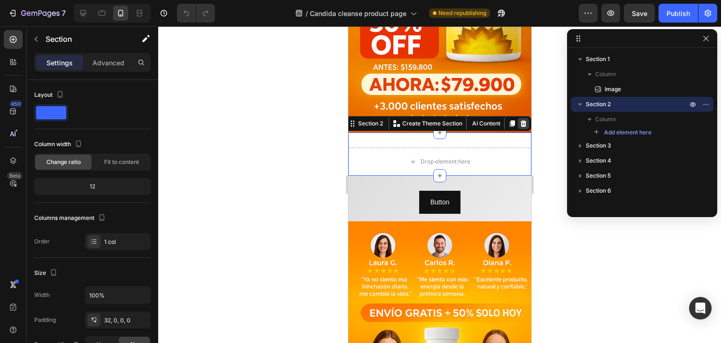
click at [519, 120] on icon at bounding box center [523, 124] width 8 height 8
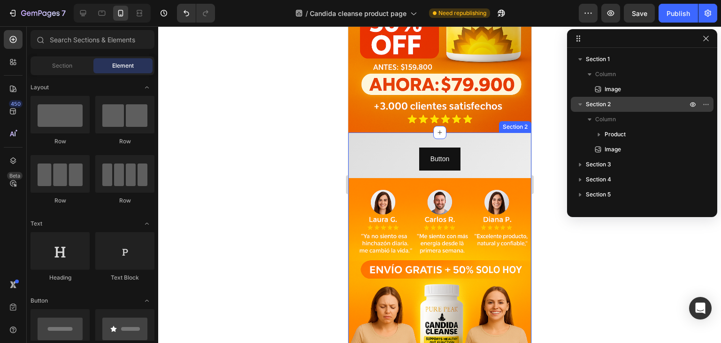
click at [357, 136] on div "Button Button candida Product Title $79.900,00 Product Price Product Price $159…" at bounding box center [439, 299] width 183 height 335
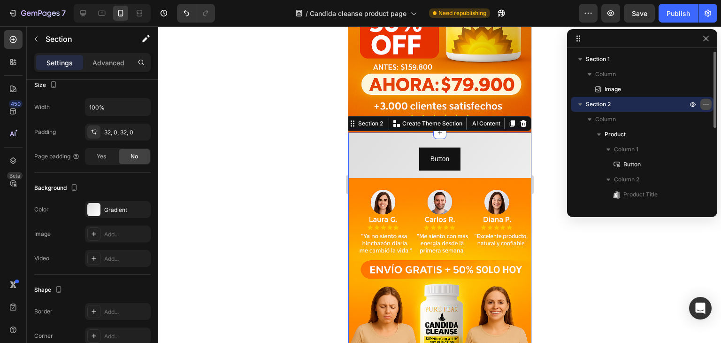
click at [704, 104] on icon "button" at bounding box center [706, 104] width 8 height 8
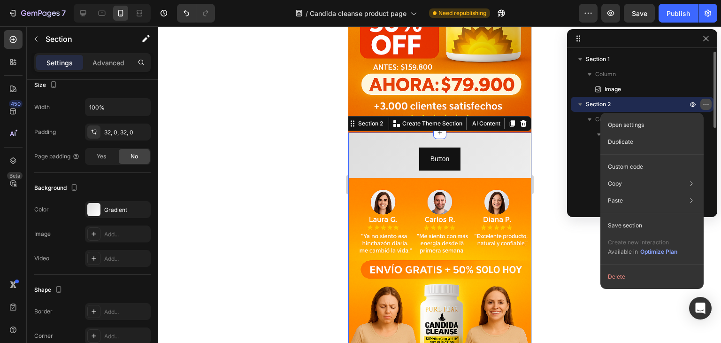
click at [704, 104] on icon "button" at bounding box center [706, 104] width 8 height 8
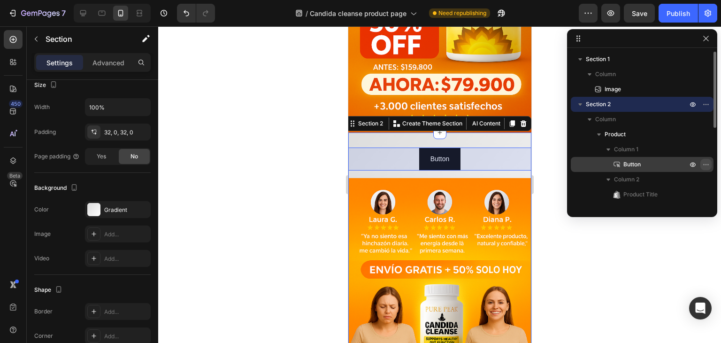
click at [708, 166] on icon "button" at bounding box center [706, 165] width 8 height 8
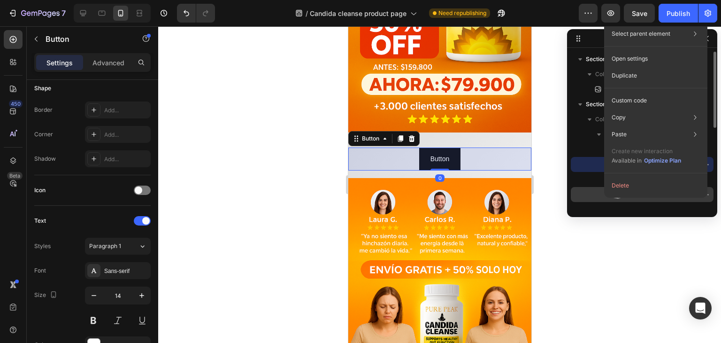
scroll to position [0, 0]
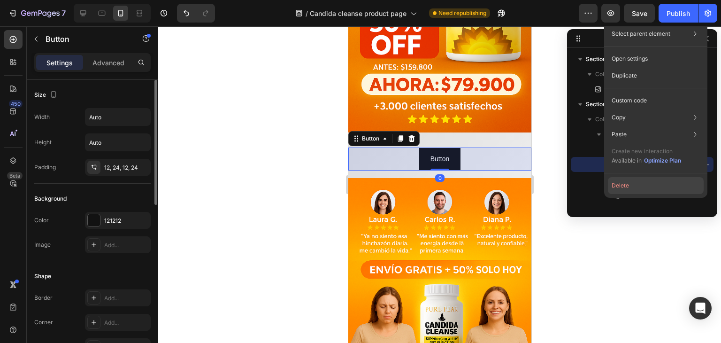
click at [625, 184] on button "Delete" at bounding box center [656, 185] width 96 height 17
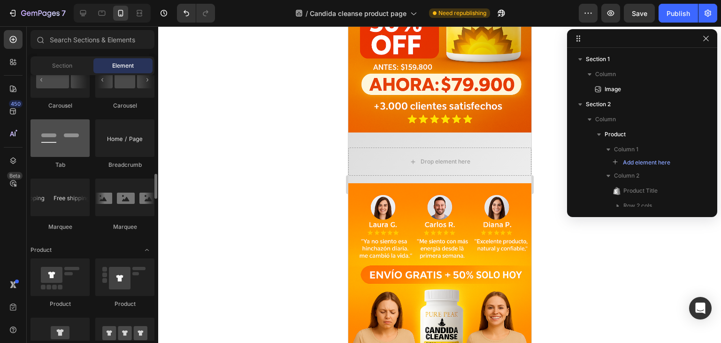
scroll to position [1127, 0]
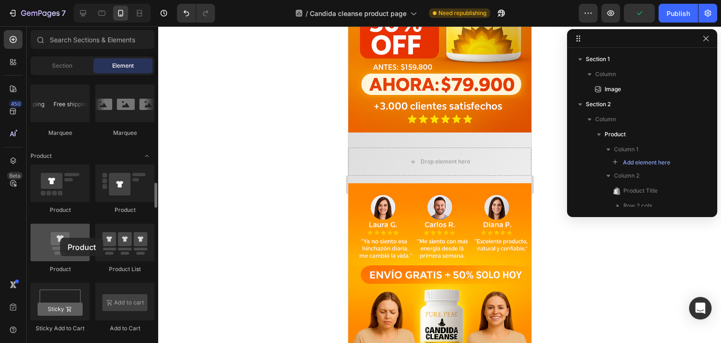
drag, startPoint x: 56, startPoint y: 245, endPoint x: 58, endPoint y: 238, distance: 7.3
click at [58, 238] on div at bounding box center [60, 243] width 59 height 38
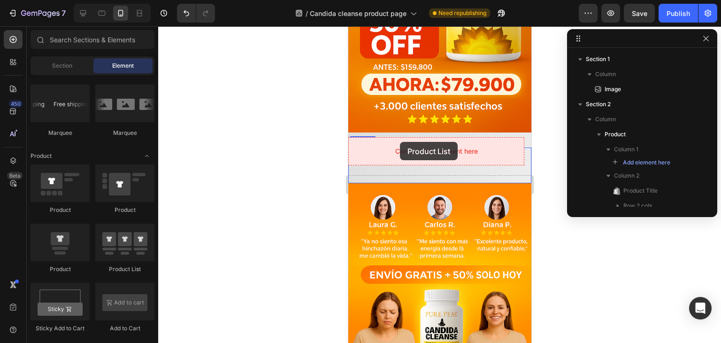
drag, startPoint x: 463, startPoint y: 275, endPoint x: 417, endPoint y: 136, distance: 146.6
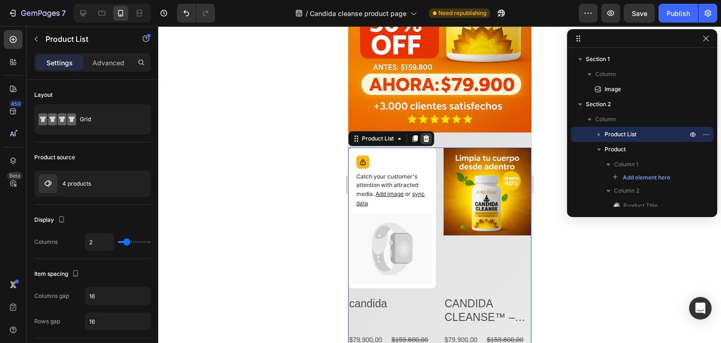
click at [425, 135] on icon at bounding box center [426, 138] width 6 height 7
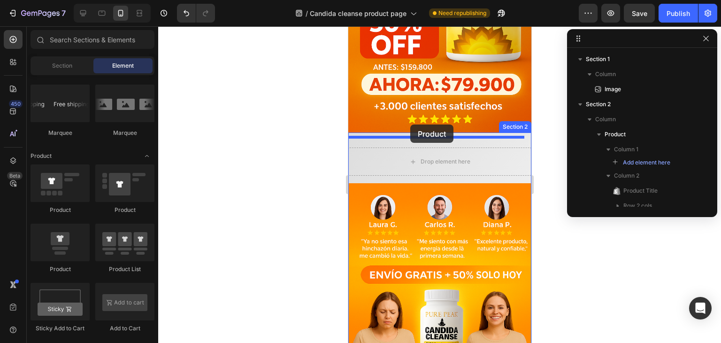
drag, startPoint x: 412, startPoint y: 274, endPoint x: 410, endPoint y: 124, distance: 149.8
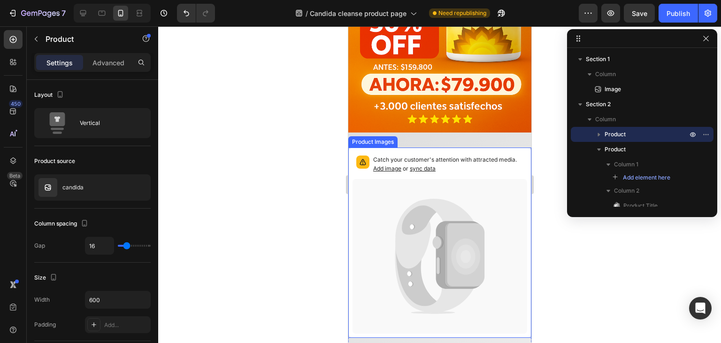
click at [395, 191] on icon at bounding box center [439, 256] width 175 height 154
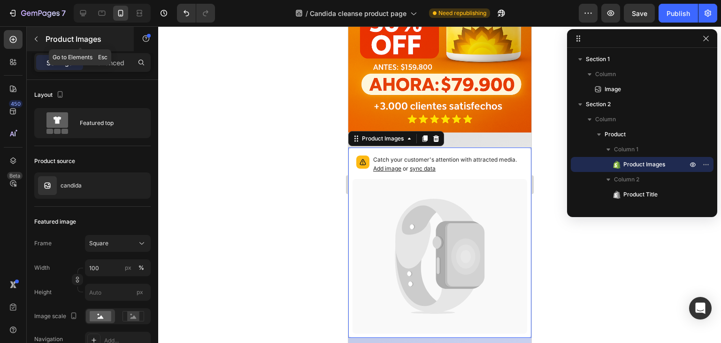
click at [39, 38] on icon "button" at bounding box center [36, 39] width 8 height 8
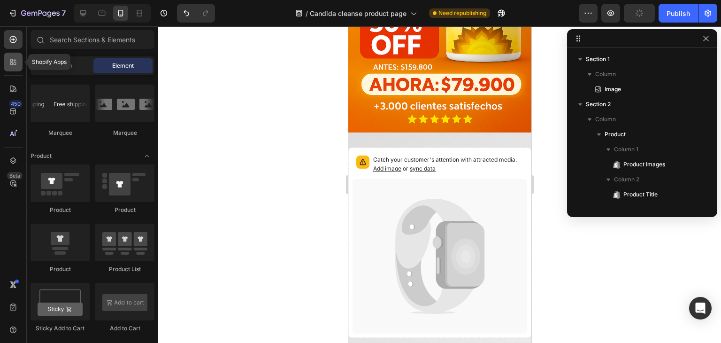
click at [18, 64] on div at bounding box center [13, 62] width 19 height 19
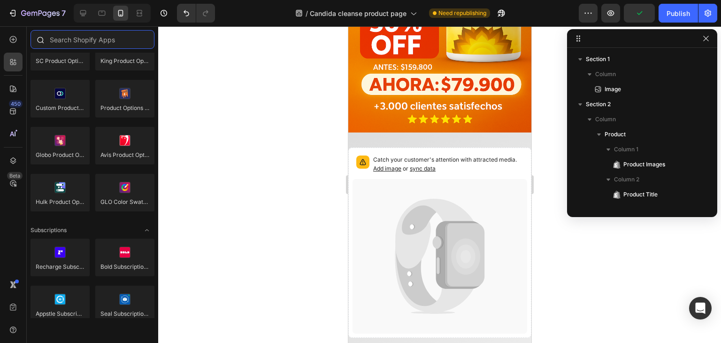
click at [64, 41] on input "text" at bounding box center [93, 39] width 124 height 19
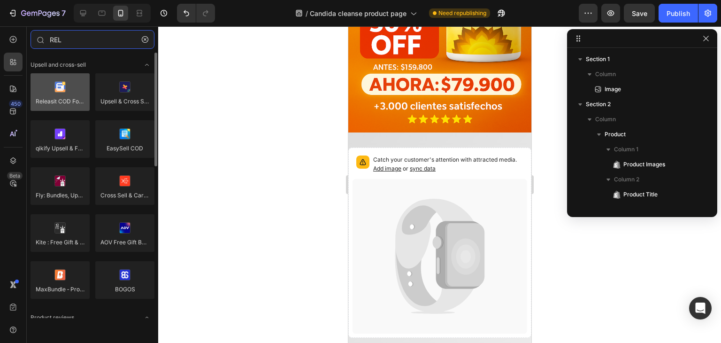
type input "REL"
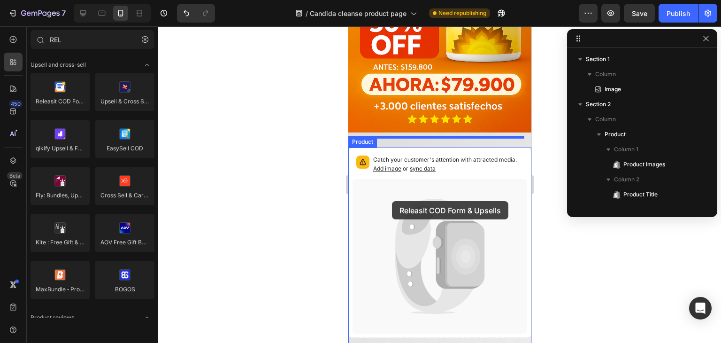
drag, startPoint x: 408, startPoint y: 119, endPoint x: 392, endPoint y: 200, distance: 82.9
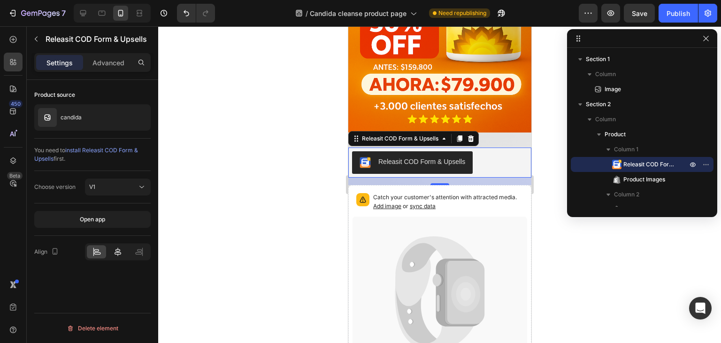
click at [117, 253] on icon at bounding box center [117, 251] width 9 height 9
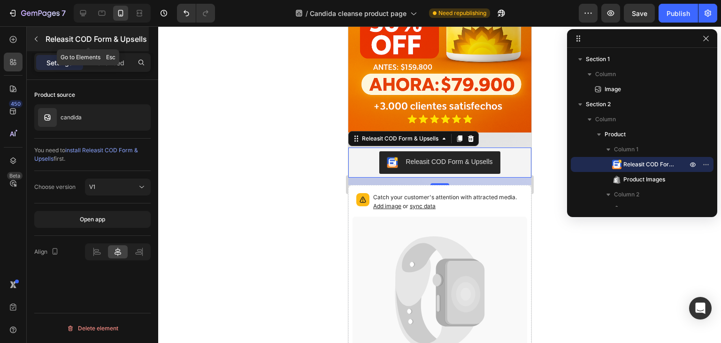
click at [32, 37] on button "button" at bounding box center [36, 38] width 15 height 15
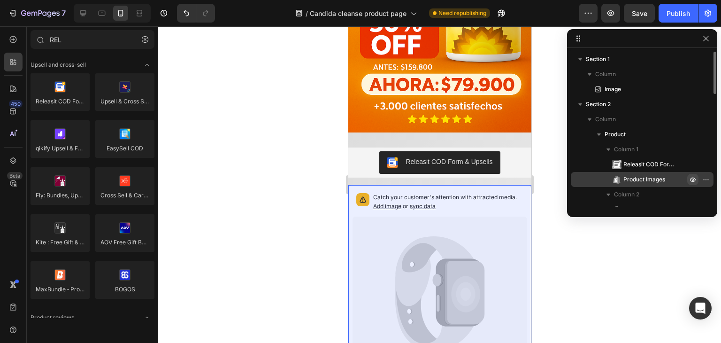
click at [692, 181] on icon "button" at bounding box center [693, 180] width 8 height 8
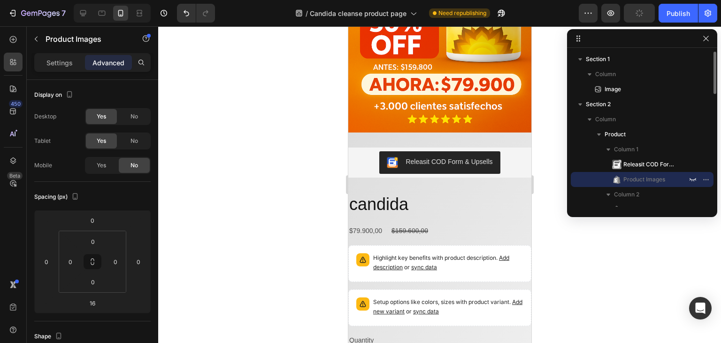
scroll to position [94, 0]
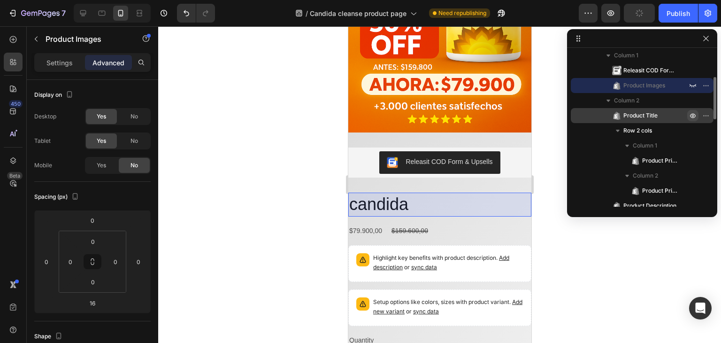
click at [690, 118] on icon "button" at bounding box center [693, 116] width 8 height 8
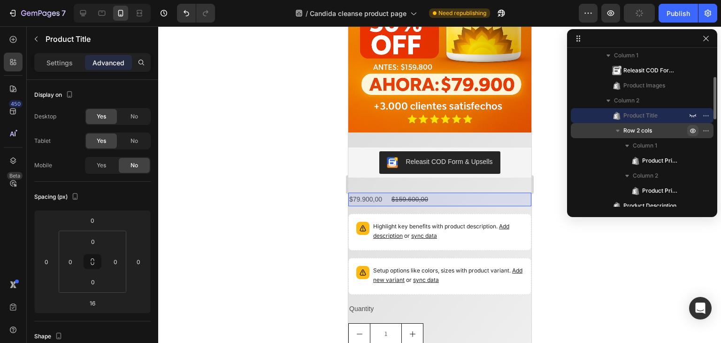
click at [691, 127] on icon "button" at bounding box center [693, 131] width 8 height 8
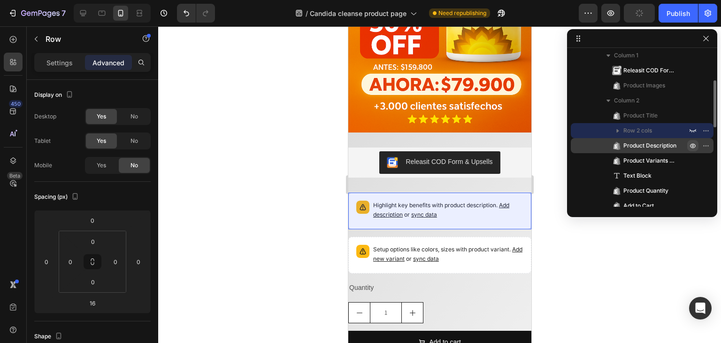
click at [691, 142] on icon "button" at bounding box center [693, 146] width 8 height 8
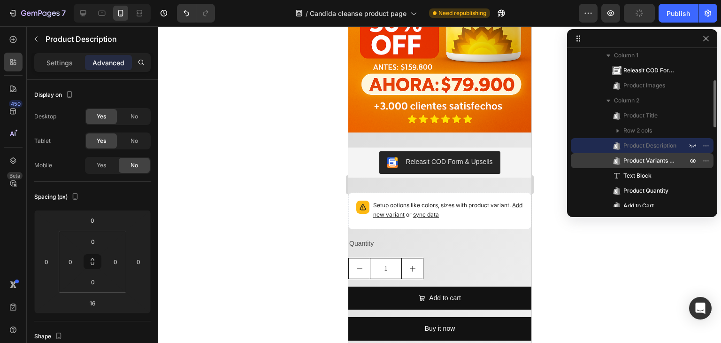
click at [690, 154] on div at bounding box center [699, 160] width 24 height 15
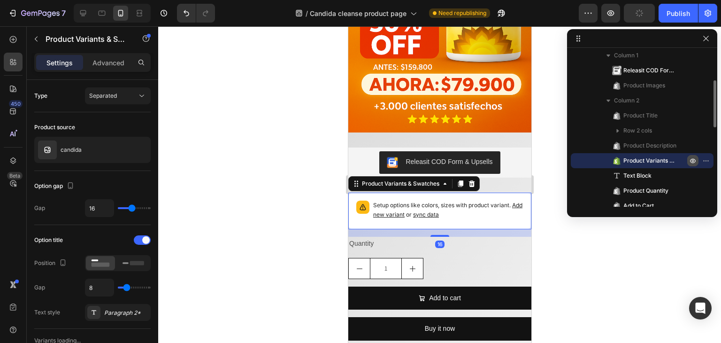
click at [690, 162] on icon "button" at bounding box center [693, 161] width 8 height 8
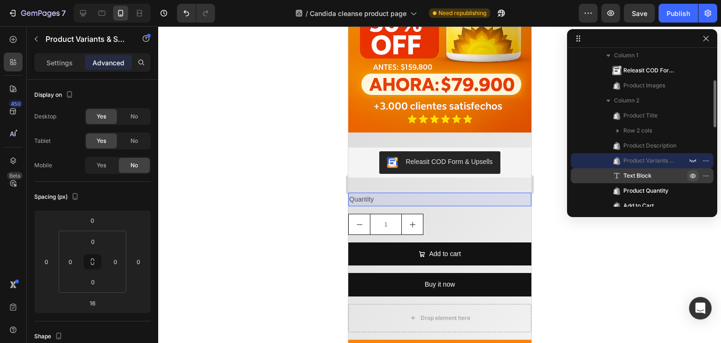
click at [692, 176] on icon "button" at bounding box center [693, 176] width 8 height 8
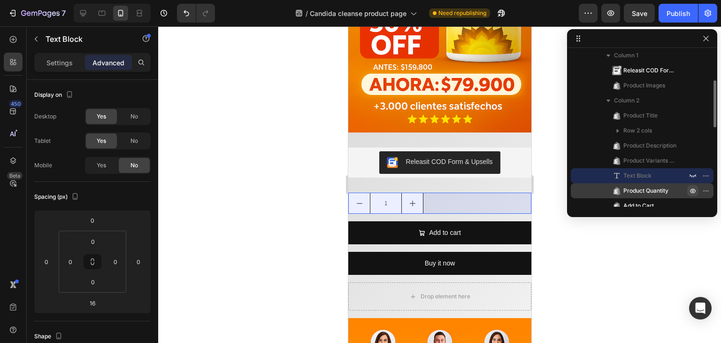
click at [693, 187] on icon "button" at bounding box center [693, 191] width 8 height 8
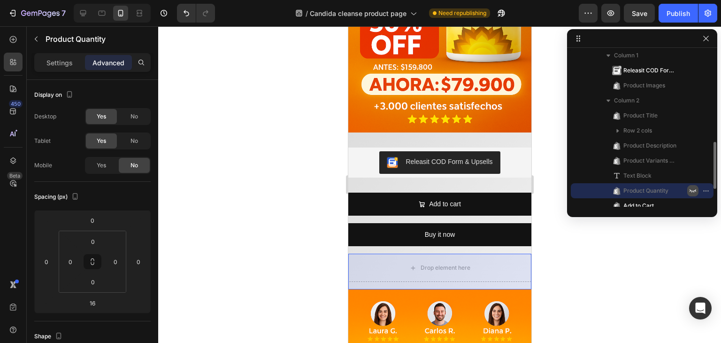
scroll to position [141, 0]
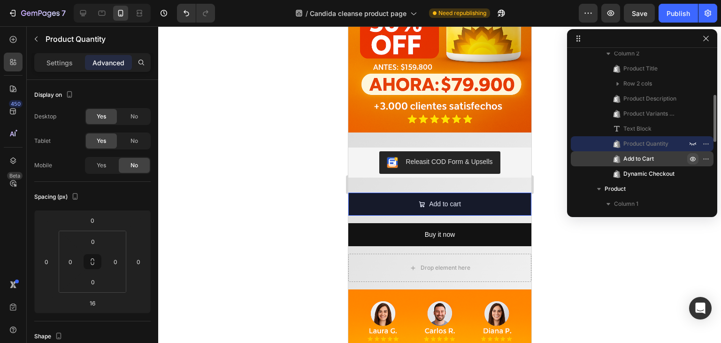
click at [689, 158] on icon "button" at bounding box center [693, 159] width 8 height 8
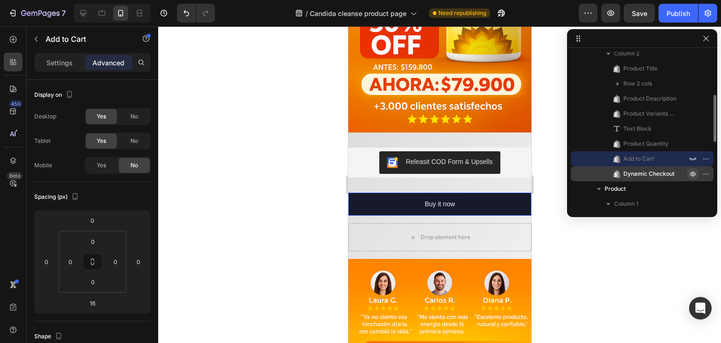
click at [692, 175] on icon "button" at bounding box center [693, 174] width 2 height 2
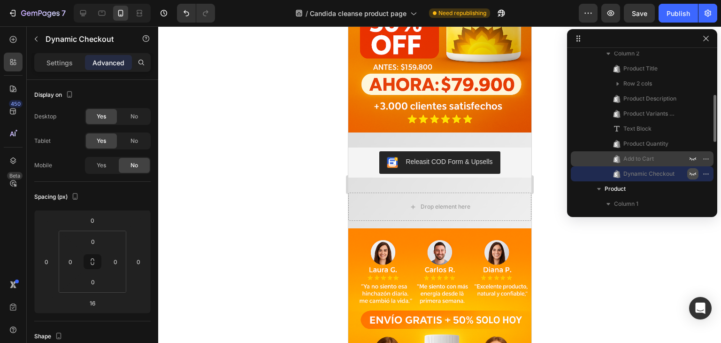
scroll to position [188, 0]
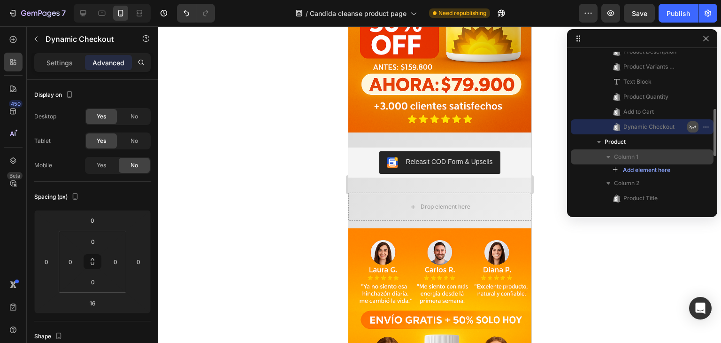
click at [653, 157] on p "Column 1" at bounding box center [651, 156] width 75 height 9
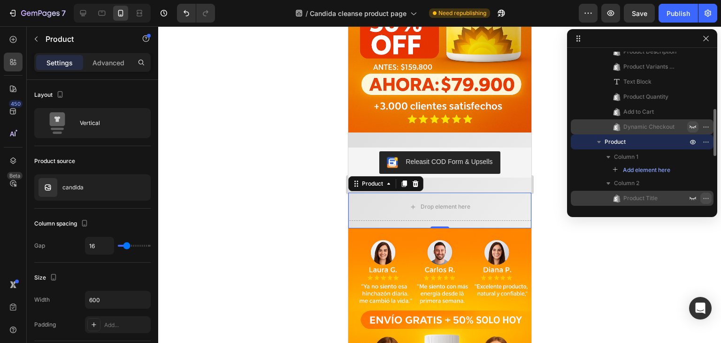
click at [706, 199] on icon "button" at bounding box center [706, 198] width 8 height 8
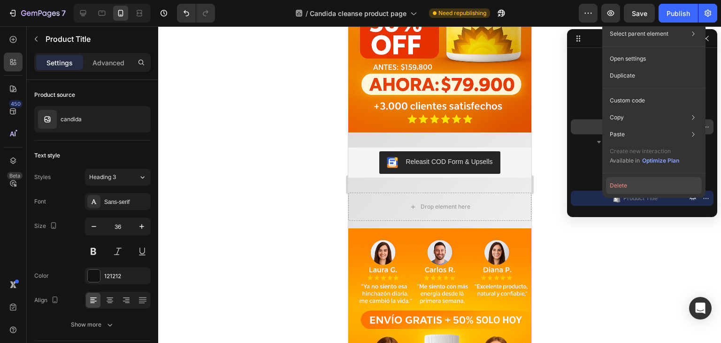
click at [662, 184] on button "Delete" at bounding box center [654, 185] width 96 height 17
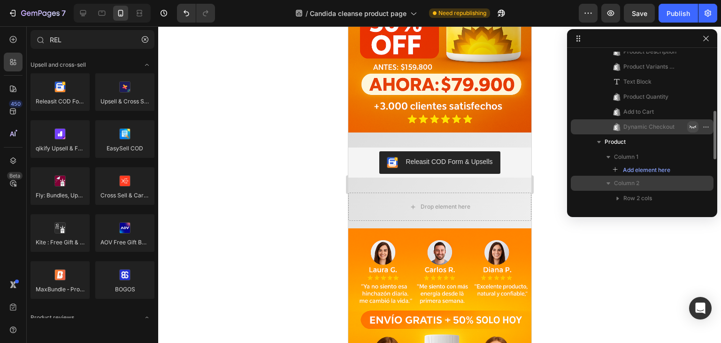
click at [665, 178] on p "Column 2" at bounding box center [651, 182] width 75 height 9
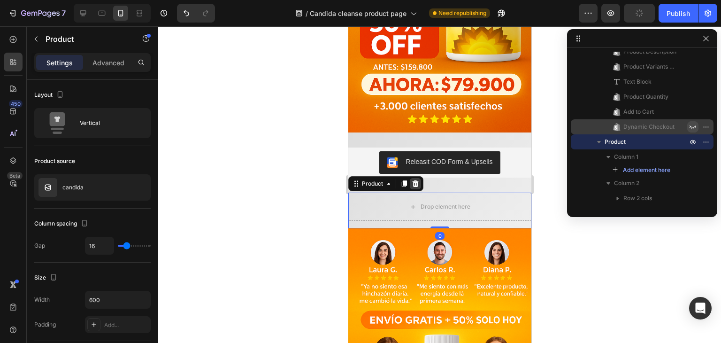
click at [416, 180] on icon at bounding box center [415, 184] width 8 height 8
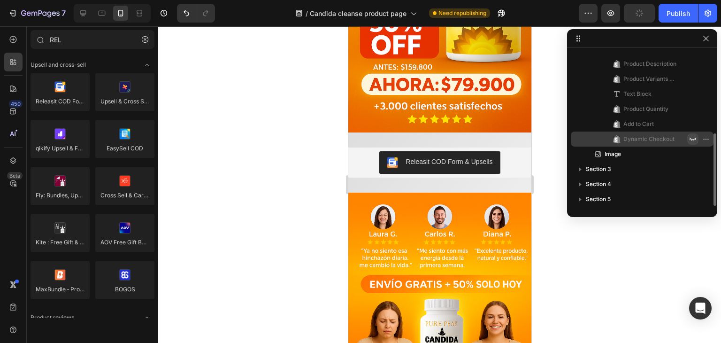
scroll to position [175, 0]
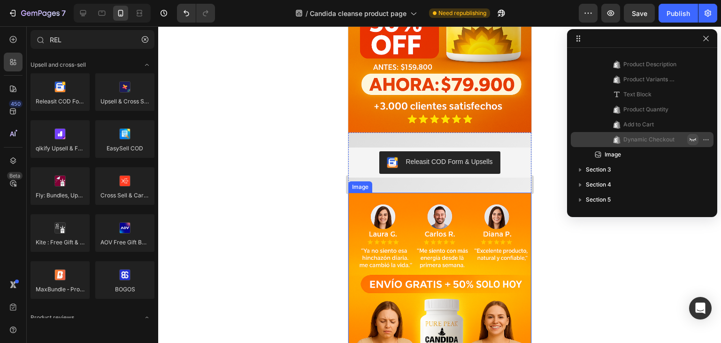
click at [427, 202] on img at bounding box center [439, 330] width 183 height 275
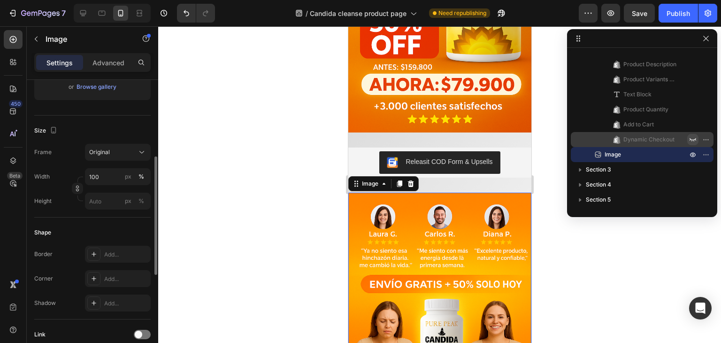
scroll to position [94, 0]
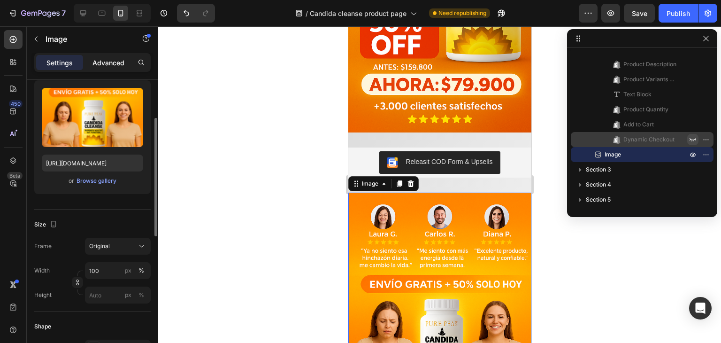
click at [107, 59] on p "Advanced" at bounding box center [109, 63] width 32 height 10
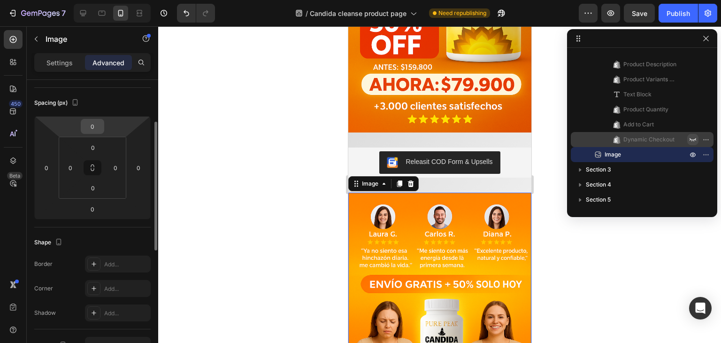
click at [102, 131] on div "0" at bounding box center [92, 126] width 23 height 15
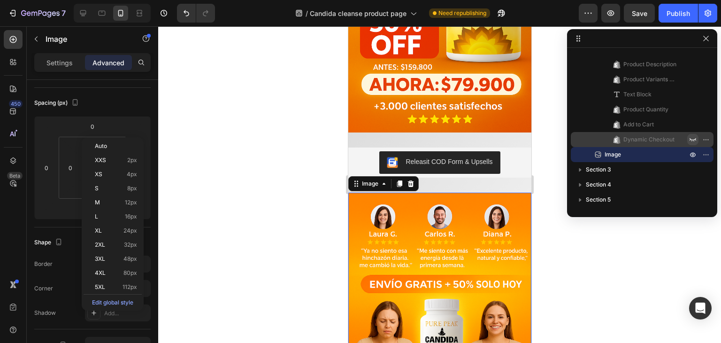
drag, startPoint x: 223, startPoint y: 184, endPoint x: 228, endPoint y: 184, distance: 5.2
click at [224, 184] on div at bounding box center [439, 184] width 563 height 316
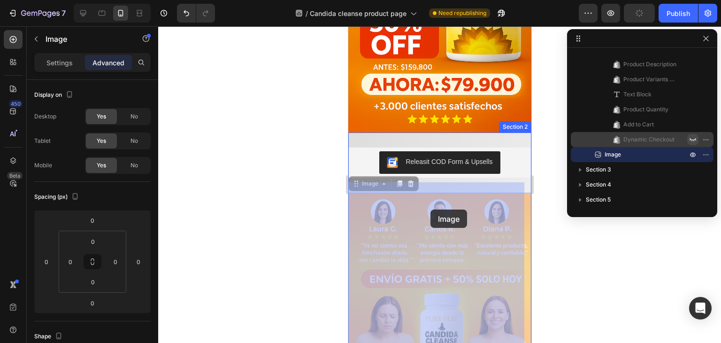
drag, startPoint x: 453, startPoint y: 205, endPoint x: 431, endPoint y: 209, distance: 21.9
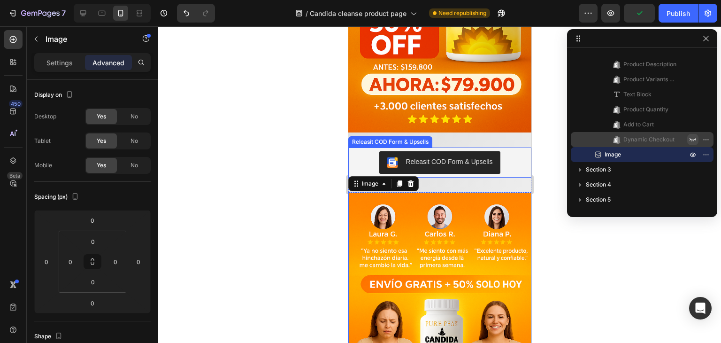
click at [364, 151] on div "Releasit COD Form & Upsells" at bounding box center [440, 162] width 176 height 23
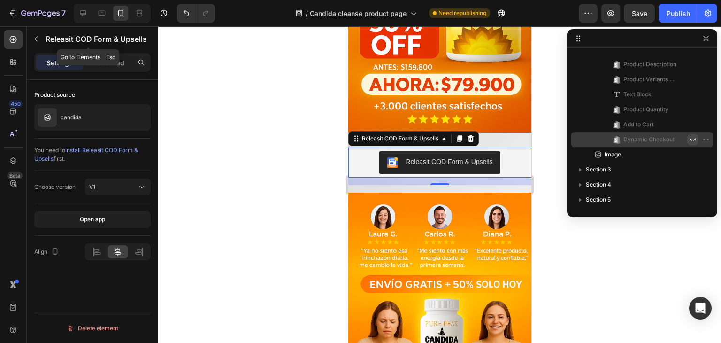
drag, startPoint x: 114, startPoint y: 49, endPoint x: 111, endPoint y: 55, distance: 6.7
click at [113, 49] on div "Releasit COD Form & Upsells" at bounding box center [88, 39] width 122 height 24
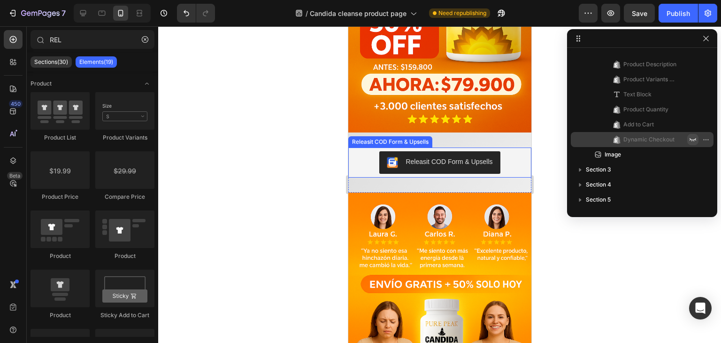
click at [408, 160] on button "Releasit COD Form & Upsells" at bounding box center [439, 162] width 121 height 23
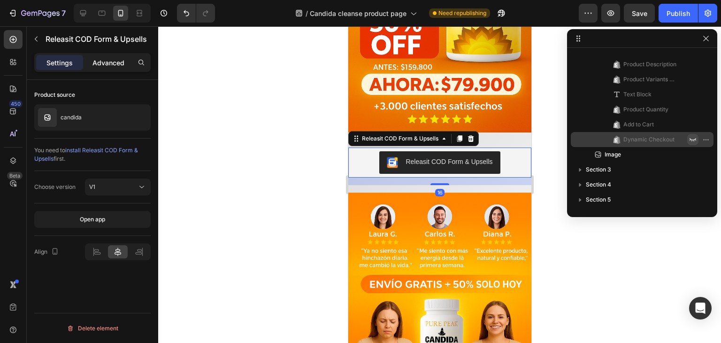
click at [121, 62] on p "Advanced" at bounding box center [109, 63] width 32 height 10
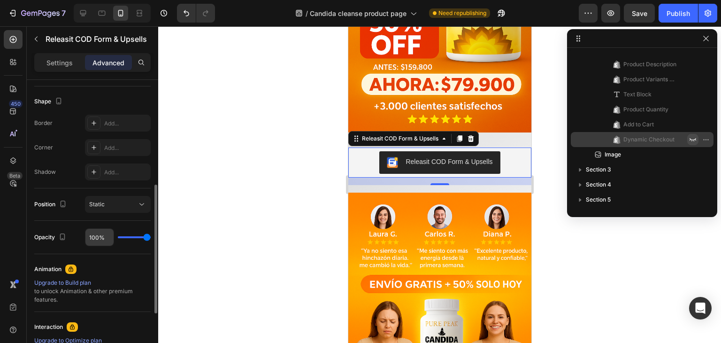
scroll to position [188, 0]
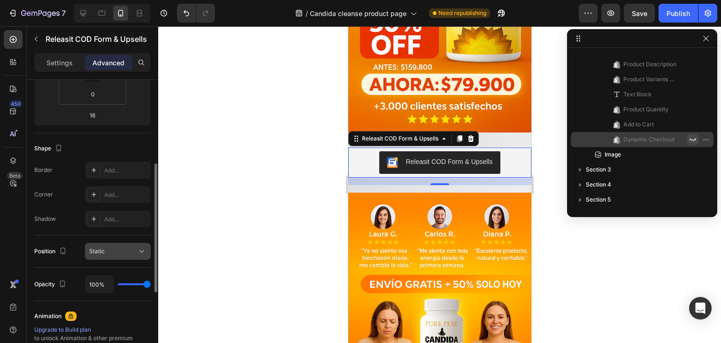
click at [116, 254] on div "Static" at bounding box center [113, 251] width 48 height 8
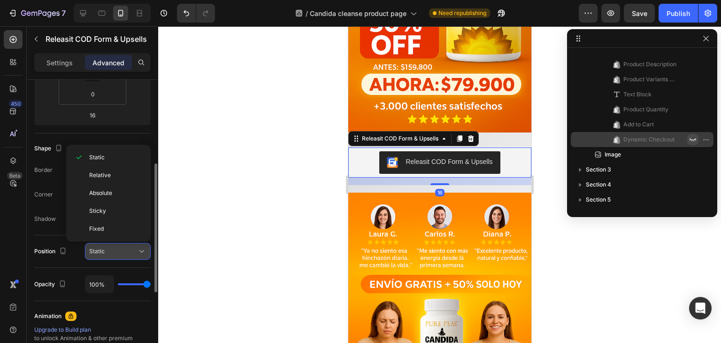
click at [116, 254] on div "Static" at bounding box center [113, 251] width 48 height 8
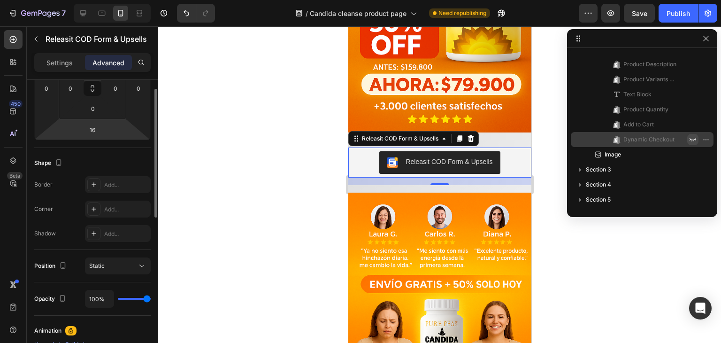
scroll to position [126, 0]
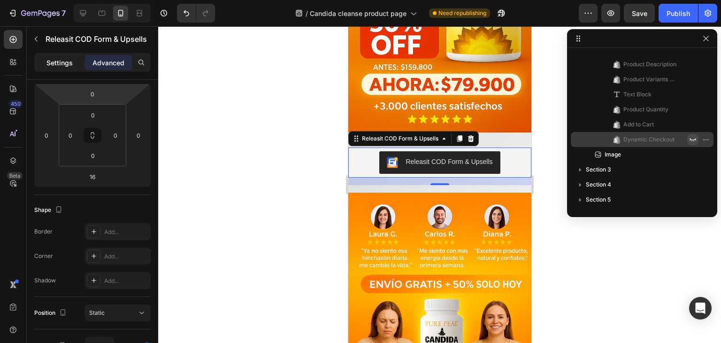
click at [52, 66] on p "Settings" at bounding box center [59, 63] width 26 height 10
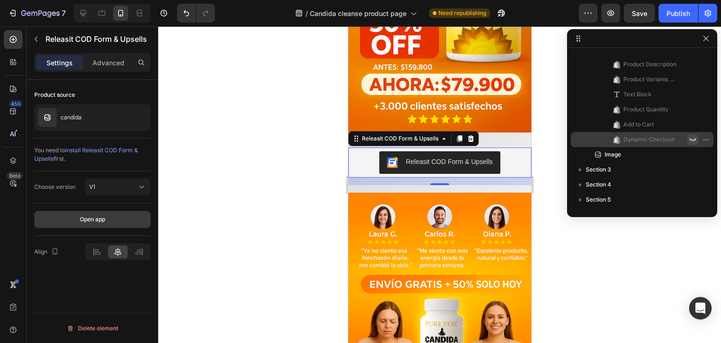
click at [96, 217] on div "Open app" at bounding box center [92, 219] width 25 height 8
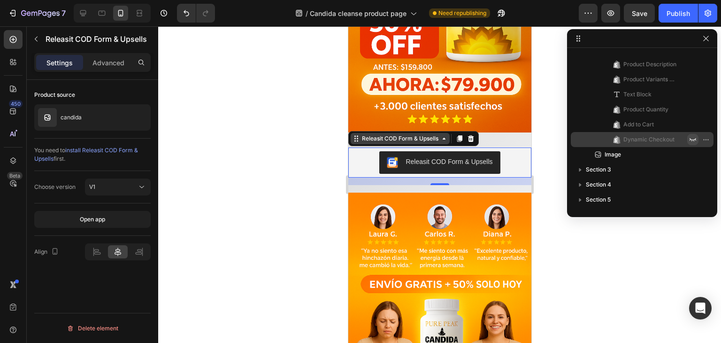
click at [440, 135] on icon at bounding box center [444, 139] width 8 height 8
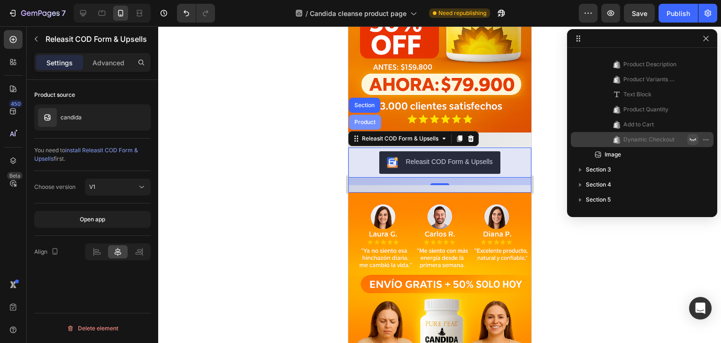
click at [367, 119] on div "Product" at bounding box center [364, 122] width 25 height 6
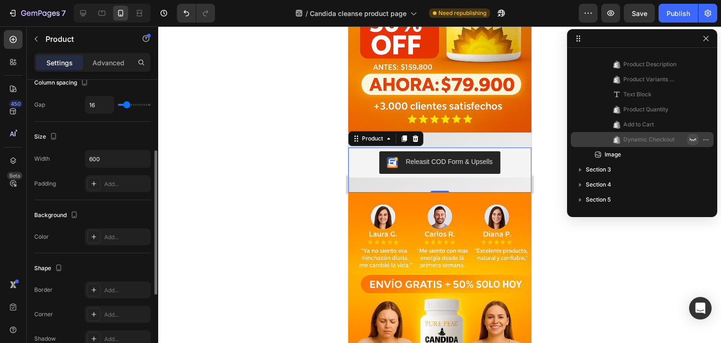
scroll to position [188, 0]
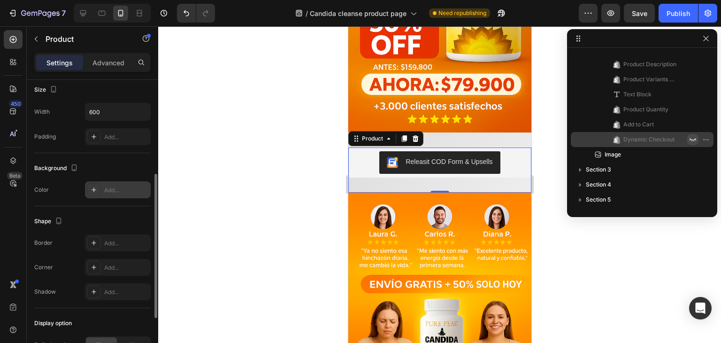
click at [101, 190] on div "Add..." at bounding box center [118, 189] width 66 height 17
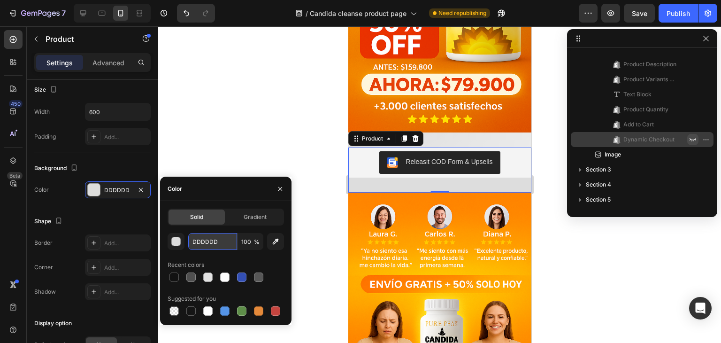
click at [217, 239] on input "DDDDDD" at bounding box center [212, 241] width 49 height 17
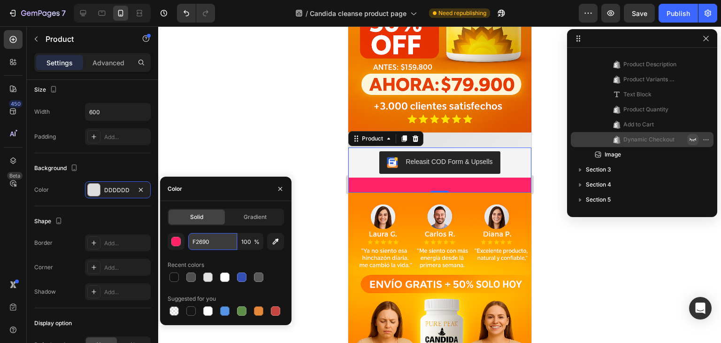
type input "F2690C"
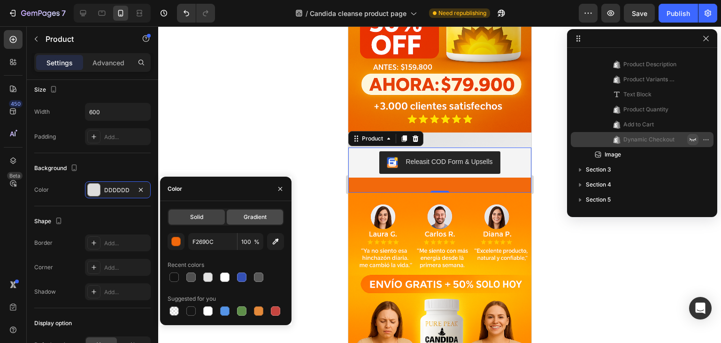
click at [260, 216] on span "Gradient" at bounding box center [255, 217] width 23 height 8
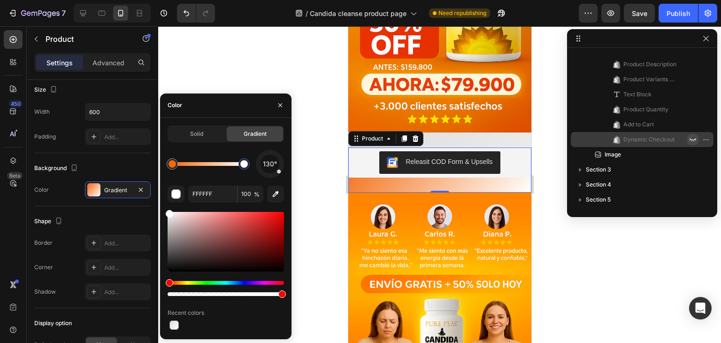
drag, startPoint x: 247, startPoint y: 166, endPoint x: 303, endPoint y: 156, distance: 57.7
click at [303, 0] on div "7 / Candida cleanse product page Need republishing Preview Save Publish 450 Bet…" at bounding box center [360, 0] width 721 height 0
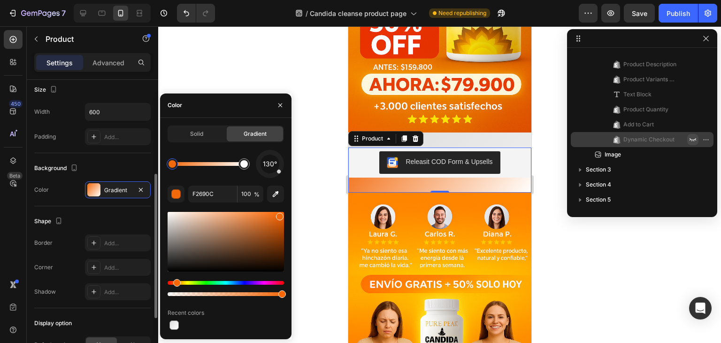
drag, startPoint x: 173, startPoint y: 165, endPoint x: 126, endPoint y: 175, distance: 48.4
click at [126, 175] on div "450 Beta REL Sections(30) Elements(19) Product Product List Product Variants Pr…" at bounding box center [79, 184] width 158 height 316
drag, startPoint x: 278, startPoint y: 216, endPoint x: 289, endPoint y: 212, distance: 11.8
click at [289, 212] on div "Solid Gradient 130° F2690C 100 % Recent colors" at bounding box center [225, 228] width 131 height 206
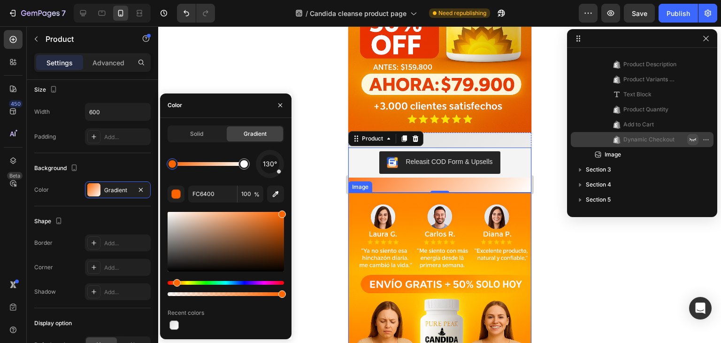
drag, startPoint x: 630, startPoint y: 322, endPoint x: 378, endPoint y: 285, distance: 253.9
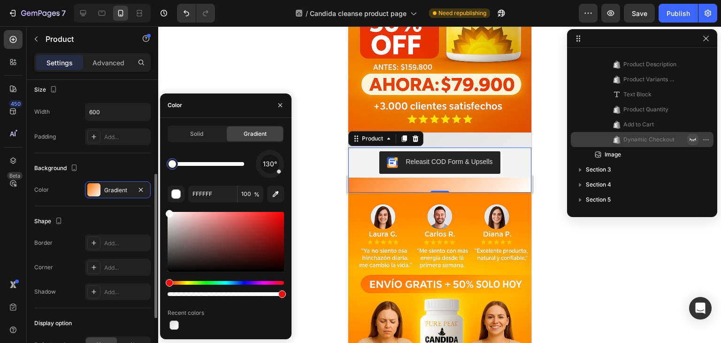
drag, startPoint x: 245, startPoint y: 166, endPoint x: 146, endPoint y: 173, distance: 98.4
click at [146, 173] on div "450 Beta REL Sections(30) Elements(19) Product Product List Product Variants Pr…" at bounding box center [79, 184] width 158 height 316
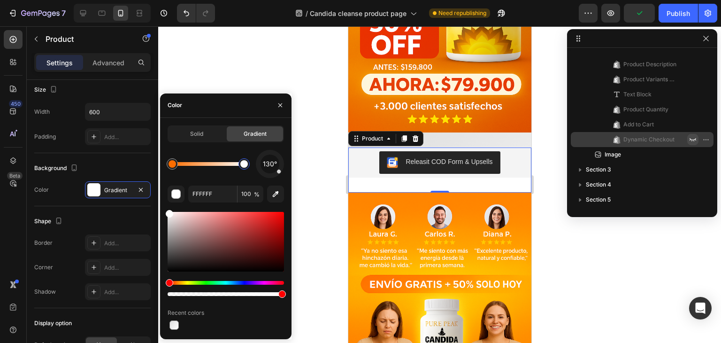
drag, startPoint x: 173, startPoint y: 165, endPoint x: 325, endPoint y: 169, distance: 151.7
click at [325, 0] on div "7 / Candida cleanse product page Need republishing Preview Publish 450 Beta REL…" at bounding box center [360, 0] width 721 height 0
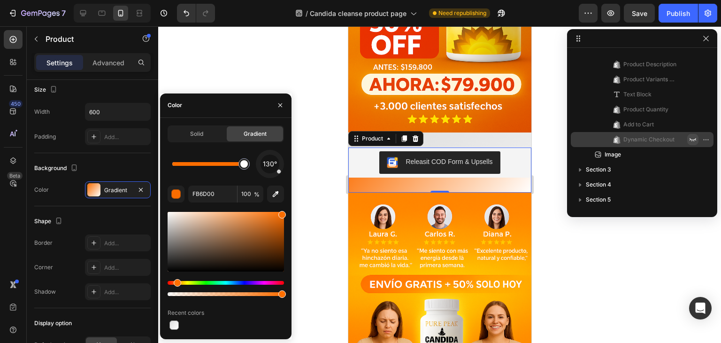
drag, startPoint x: 171, startPoint y: 164, endPoint x: 293, endPoint y: 158, distance: 121.7
click at [293, 0] on div "7 / Candida cleanse product page Need republishing Preview Save Publish 450 Bet…" at bounding box center [360, 0] width 721 height 0
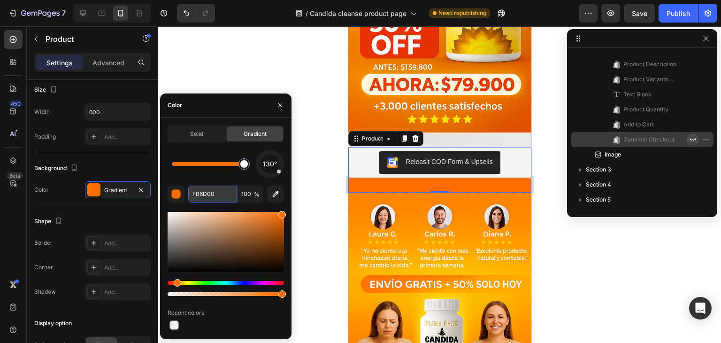
click at [224, 196] on input "FB6D00" at bounding box center [212, 193] width 49 height 17
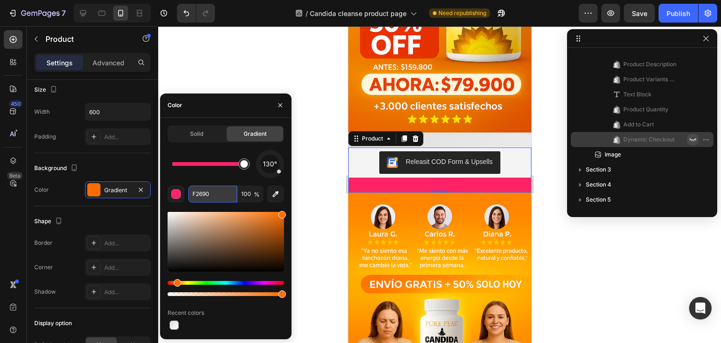
type input "F2690C"
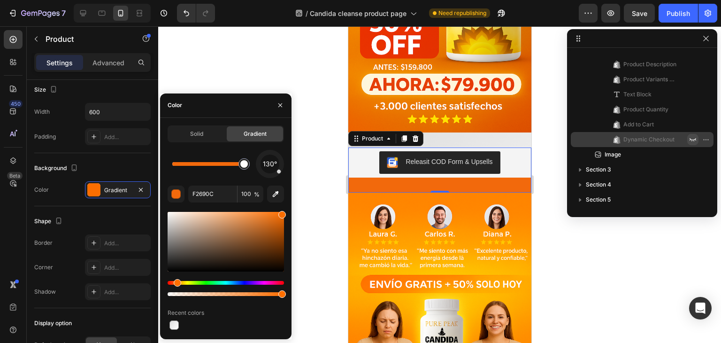
click at [280, 74] on div at bounding box center [439, 184] width 563 height 316
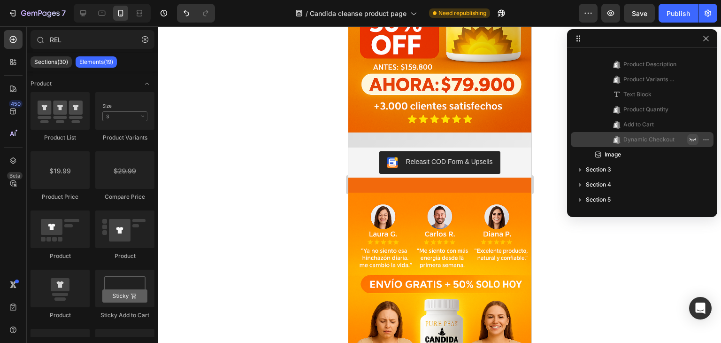
click at [262, 132] on div at bounding box center [439, 184] width 563 height 316
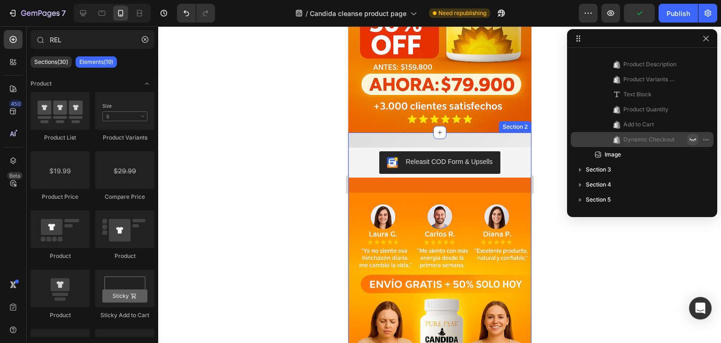
click at [403, 132] on div "Releasit COD Form & Upsells Releasit COD Form & Upsells Catch your customer's a…" at bounding box center [439, 307] width 183 height 350
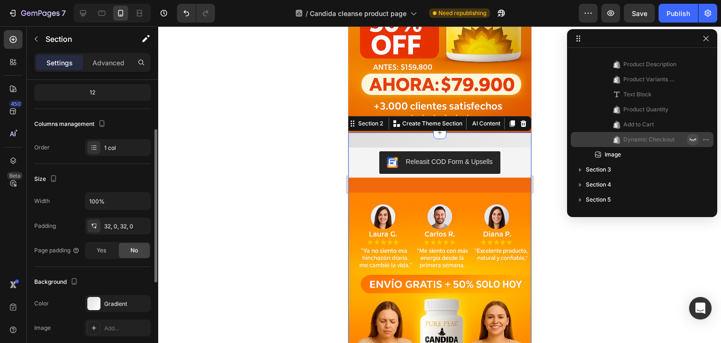
scroll to position [141, 0]
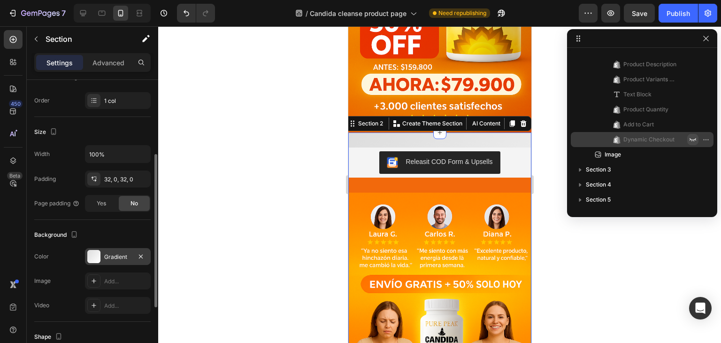
click at [110, 256] on div "Gradient" at bounding box center [117, 257] width 27 height 8
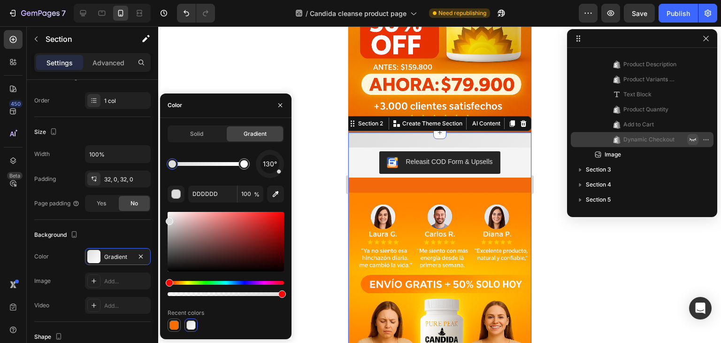
click at [172, 324] on div at bounding box center [174, 324] width 9 height 9
type input "FFFFFF"
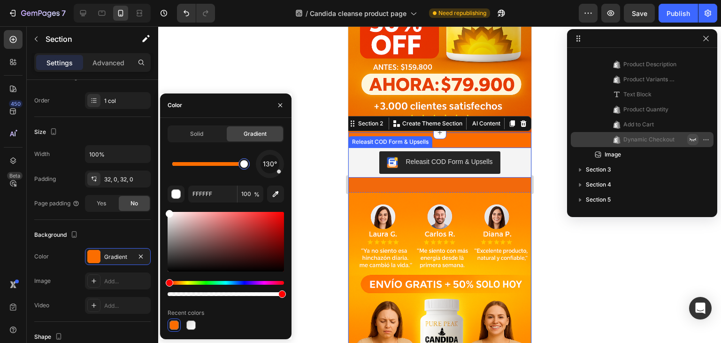
click at [352, 154] on div "Releasit COD Form & Upsells" at bounding box center [440, 162] width 176 height 23
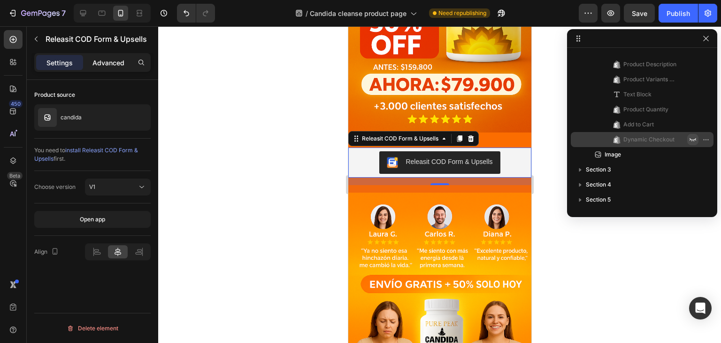
click at [96, 68] on div "Advanced" at bounding box center [108, 62] width 47 height 15
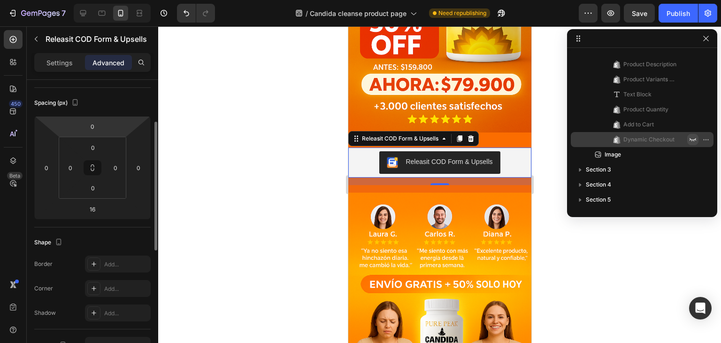
scroll to position [141, 0]
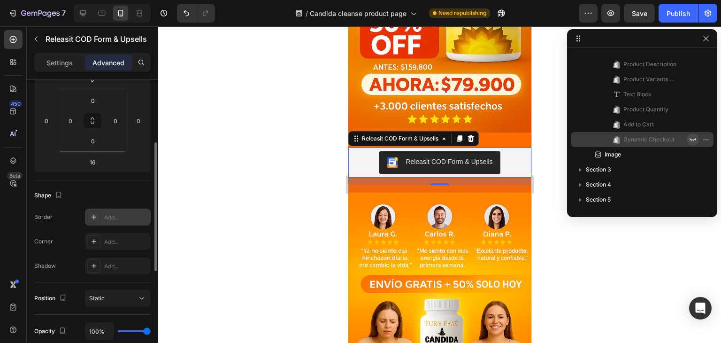
click at [99, 218] on div at bounding box center [93, 216] width 13 height 13
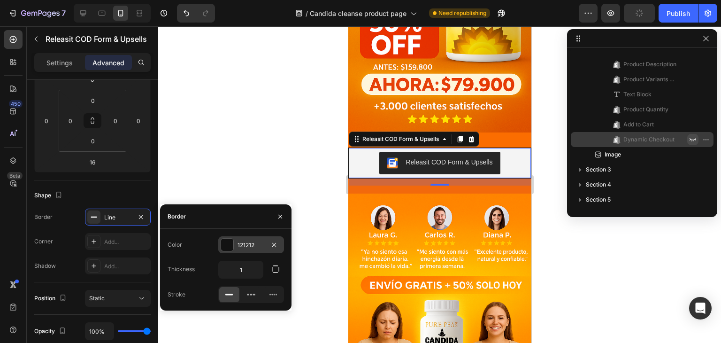
click at [239, 242] on div "121212" at bounding box center [251, 245] width 27 height 8
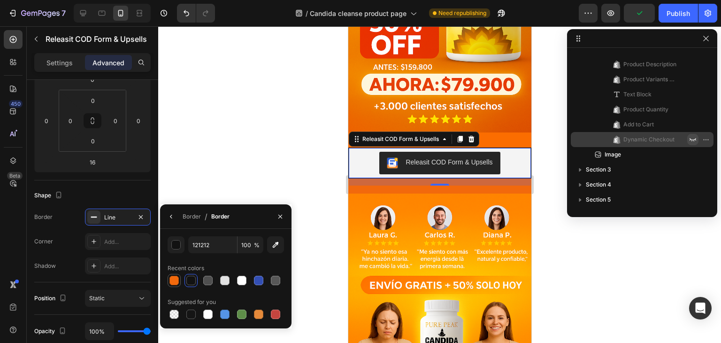
click at [175, 281] on div at bounding box center [174, 280] width 9 height 9
type input "F2690C"
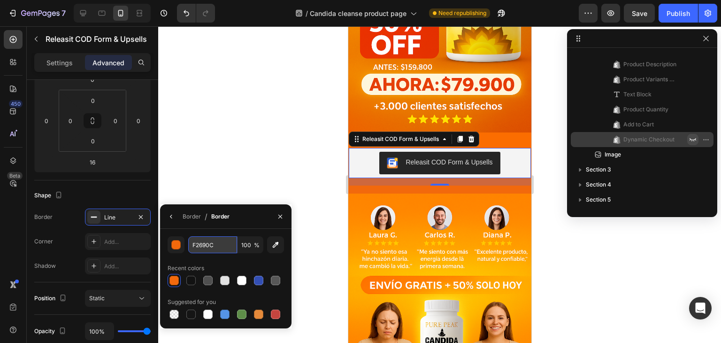
click at [212, 253] on input "F2690C" at bounding box center [212, 244] width 49 height 17
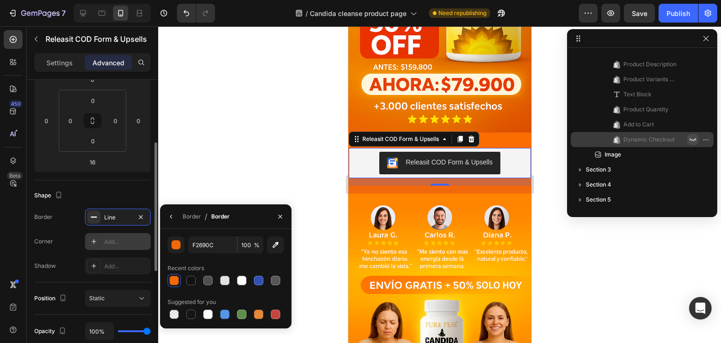
click at [112, 244] on div "Add..." at bounding box center [126, 242] width 44 height 8
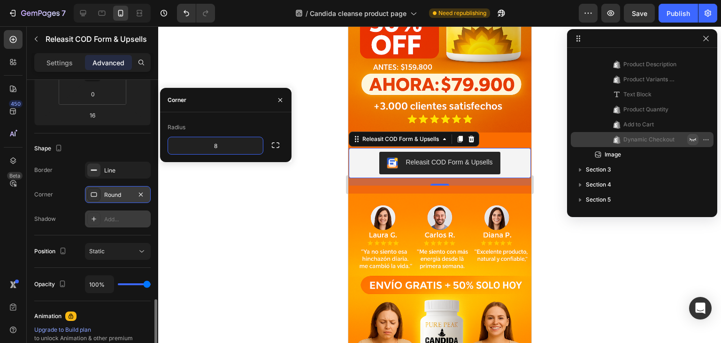
scroll to position [282, 0]
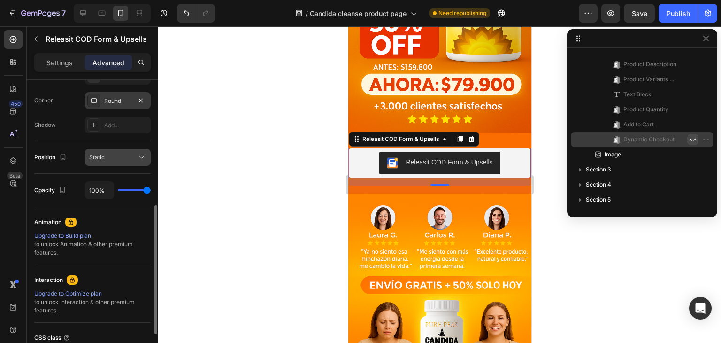
click at [118, 153] on div "Static" at bounding box center [113, 157] width 48 height 8
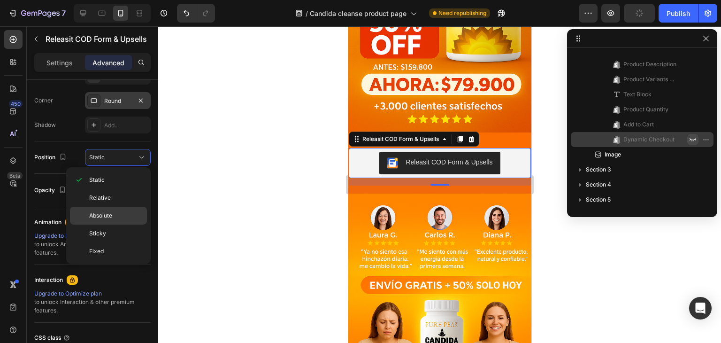
click at [119, 214] on p "Absolute" at bounding box center [116, 215] width 54 height 8
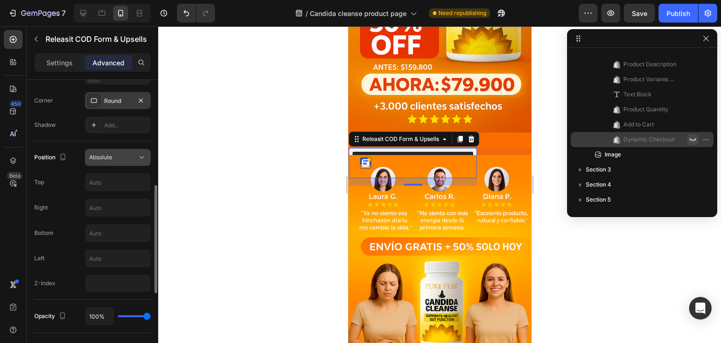
click at [101, 162] on button "Absolute" at bounding box center [118, 157] width 66 height 17
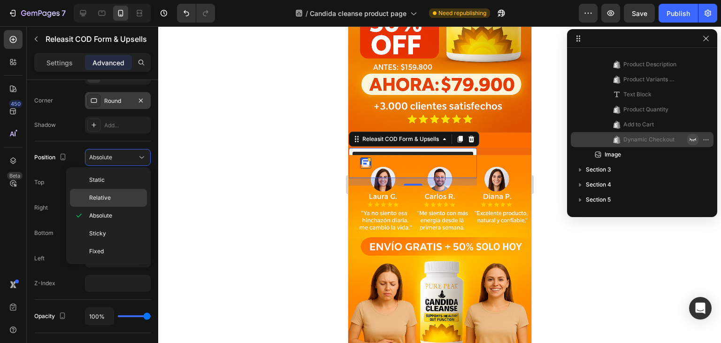
click at [105, 190] on div "Relative" at bounding box center [108, 198] width 77 height 18
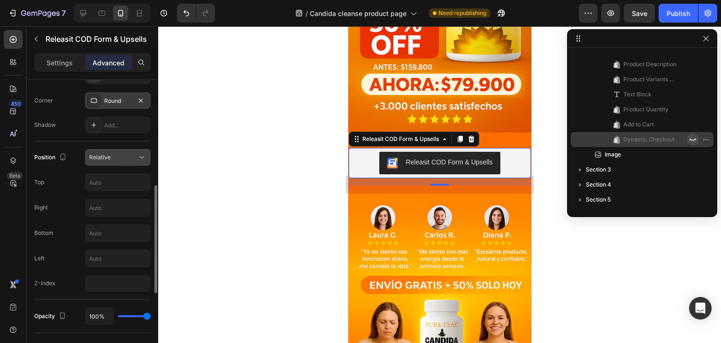
click at [122, 165] on button "Relative" at bounding box center [118, 157] width 66 height 17
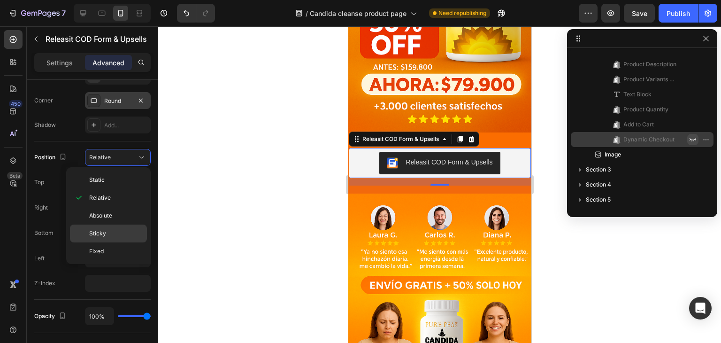
click at [122, 242] on div "Sticky" at bounding box center [108, 251] width 77 height 18
type input "0"
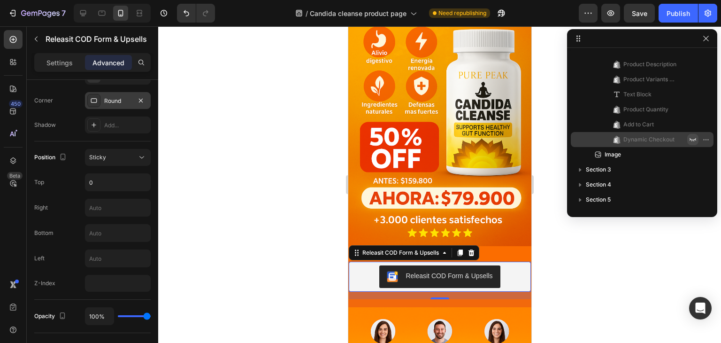
scroll to position [47, 0]
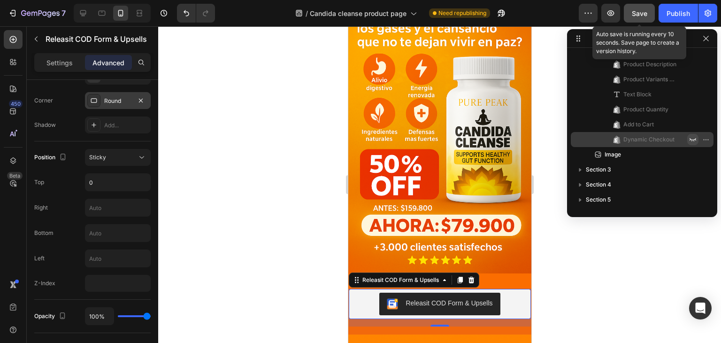
click at [639, 17] on div "Save" at bounding box center [639, 13] width 15 height 10
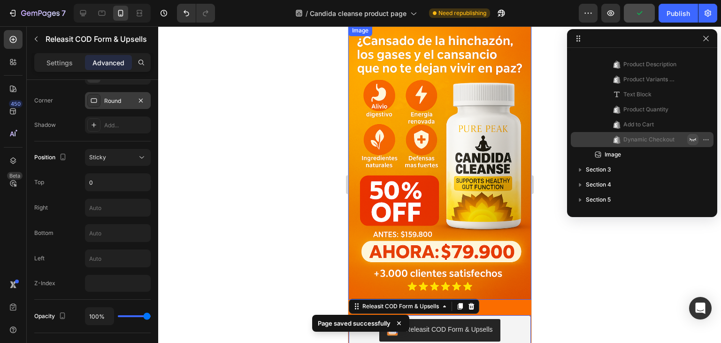
scroll to position [0, 0]
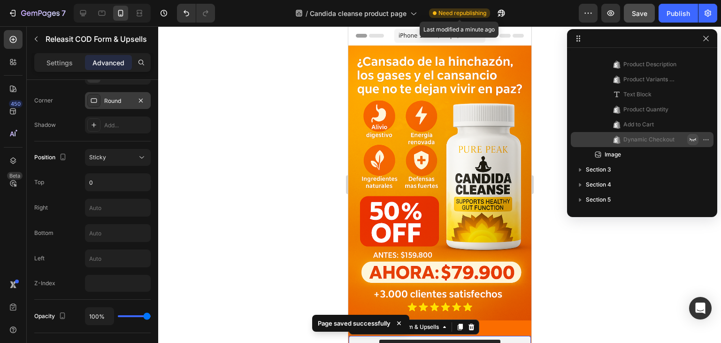
click at [468, 12] on span "Need republishing" at bounding box center [463, 13] width 48 height 8
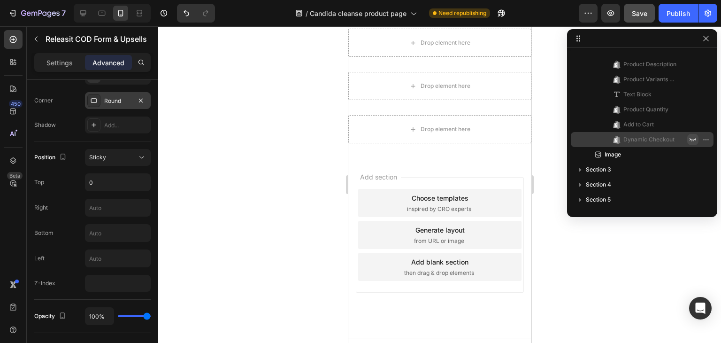
scroll to position [650, 0]
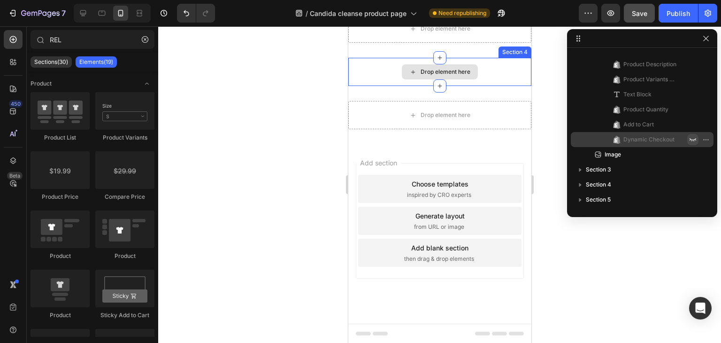
drag, startPoint x: 459, startPoint y: 322, endPoint x: 290, endPoint y: 42, distance: 326.3
